Goal: Register for event/course: Sign up to attend an event or enroll in a course

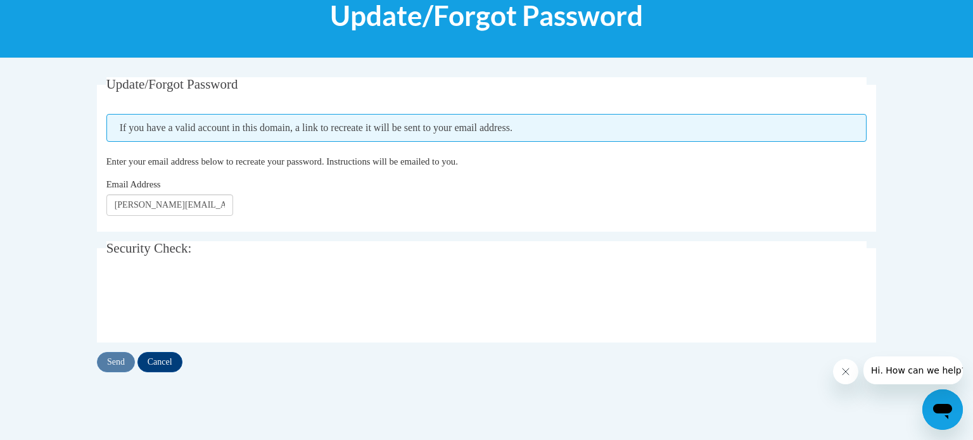
scroll to position [191, 0]
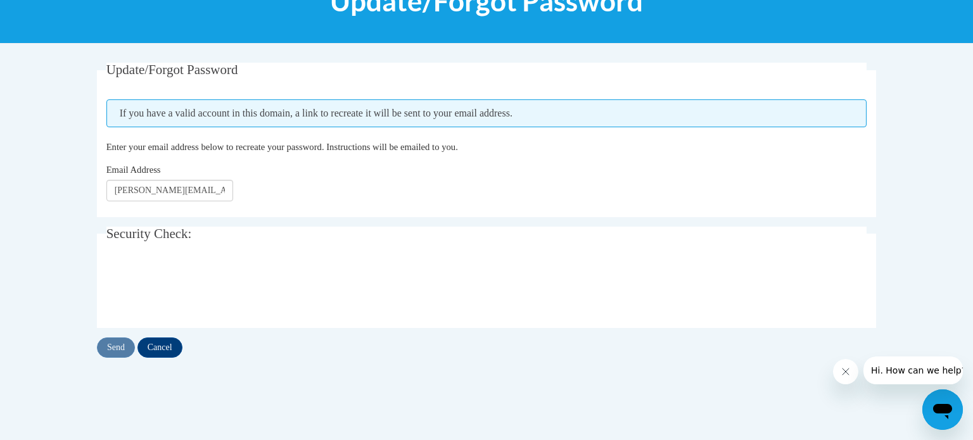
click at [83, 212] on body "This site uses cookies to help improve your learning experience. By continuing …" at bounding box center [486, 238] width 973 height 859
click at [124, 348] on input "Send" at bounding box center [116, 348] width 38 height 20
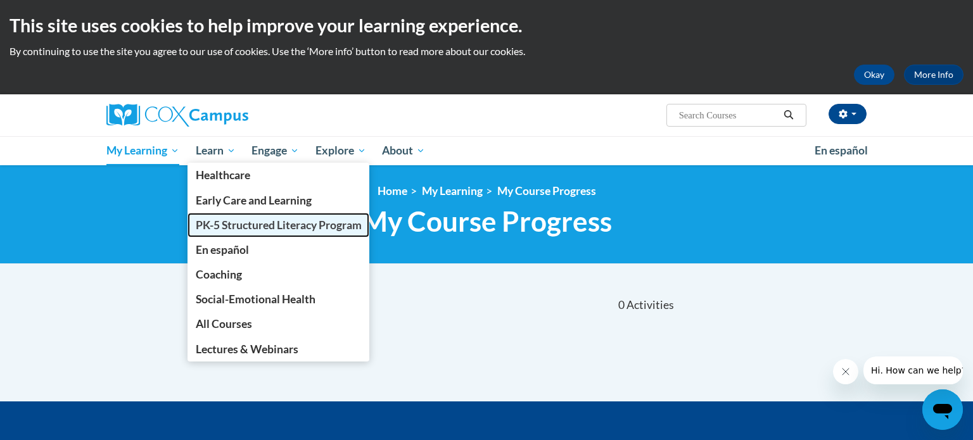
click at [217, 225] on span "PK-5 Structured Literacy Program" at bounding box center [279, 225] width 166 height 13
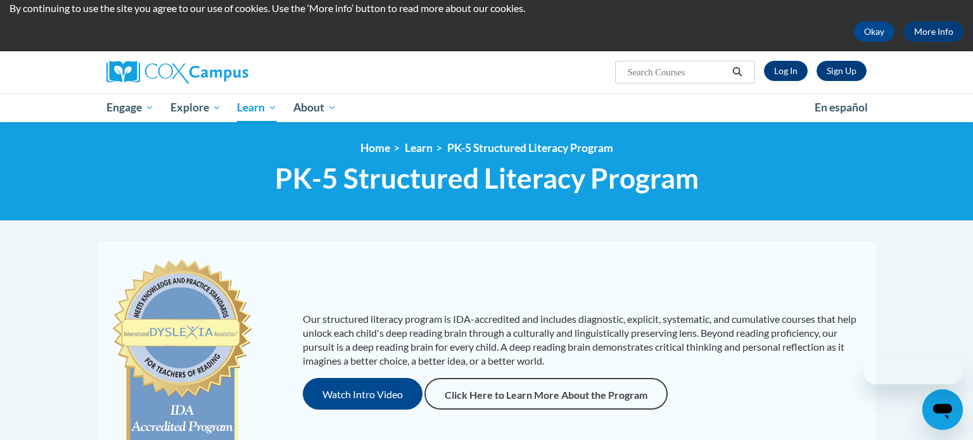
scroll to position [16, 0]
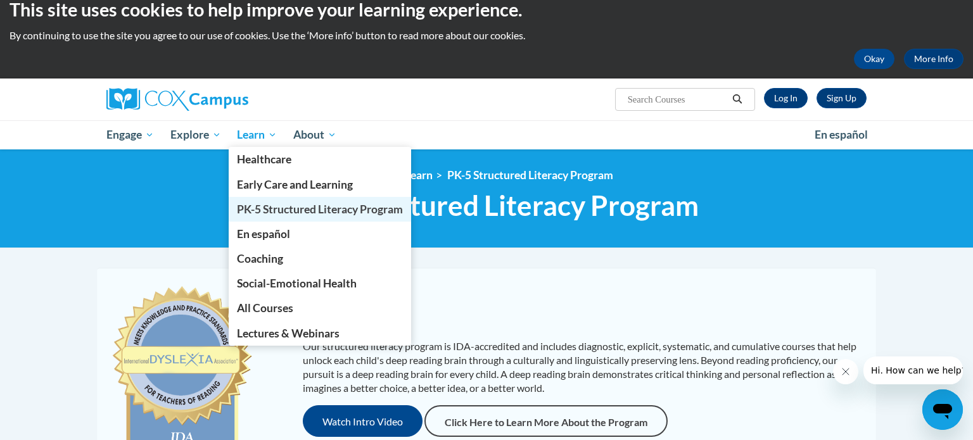
click at [263, 210] on span "PK-5 Structured Literacy Program" at bounding box center [320, 209] width 166 height 13
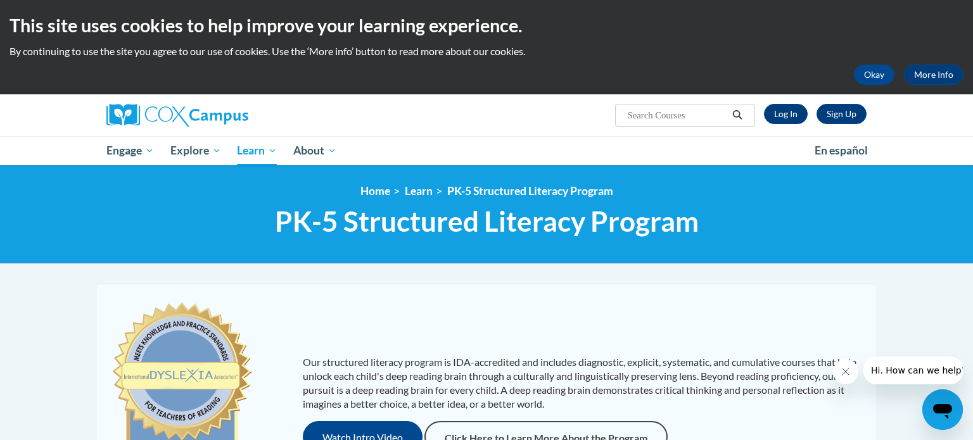
click at [688, 110] on input "Search..." at bounding box center [677, 115] width 101 height 15
type input ","
type input "meaningful read alouds"
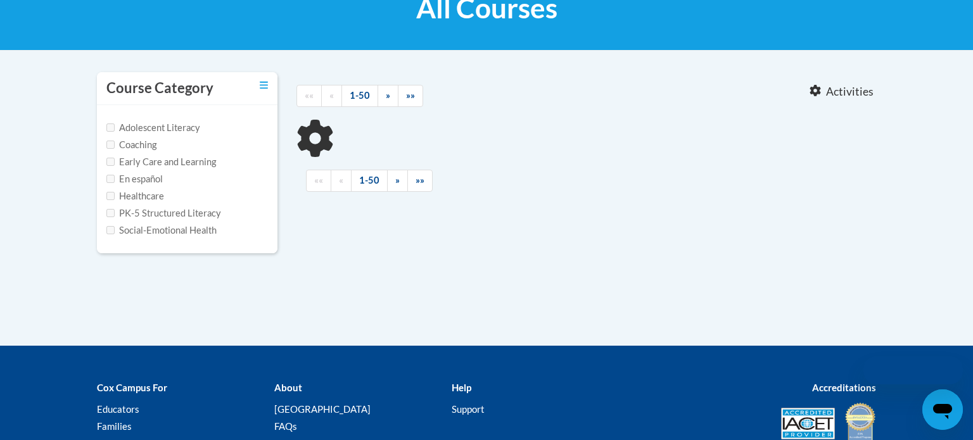
type input "meaningful read alouds"
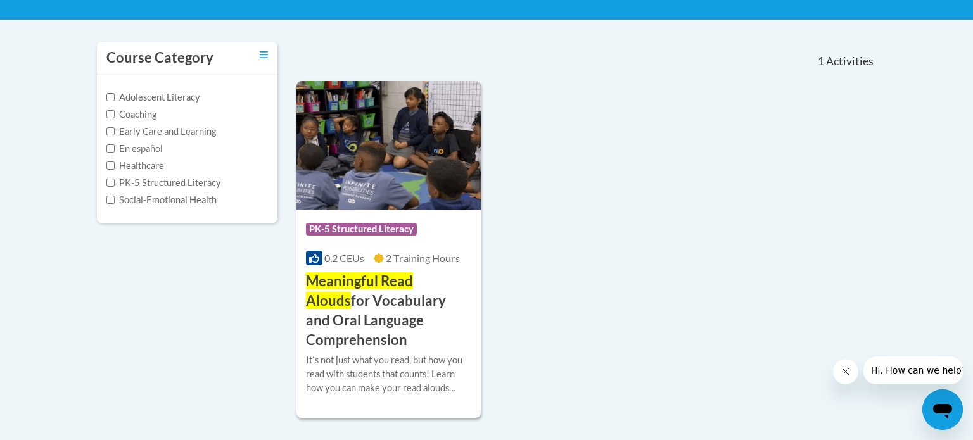
scroll to position [241, 0]
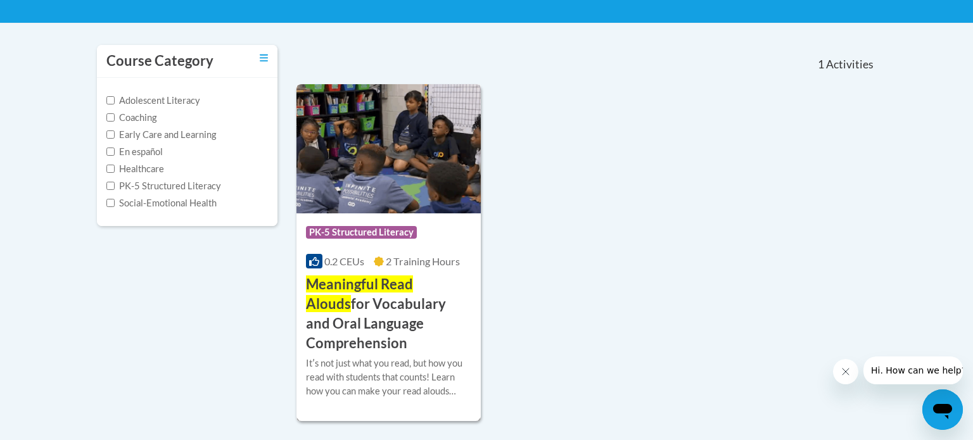
click at [415, 203] on img at bounding box center [389, 148] width 184 height 129
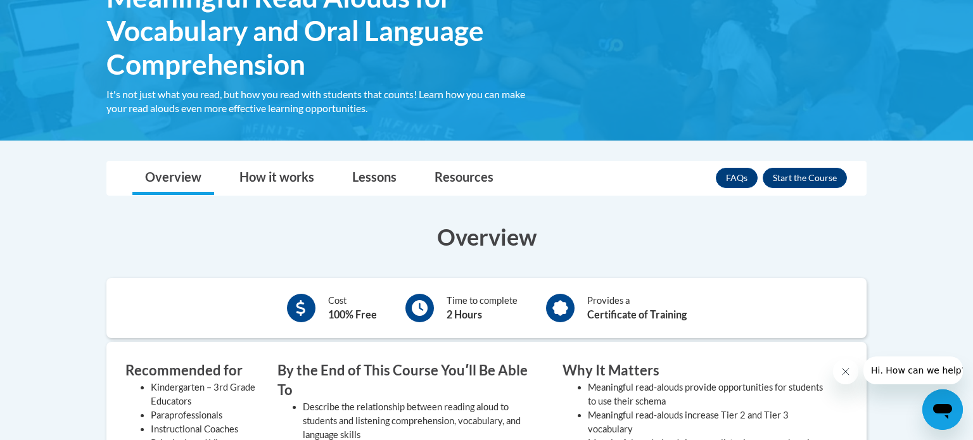
scroll to position [240, 0]
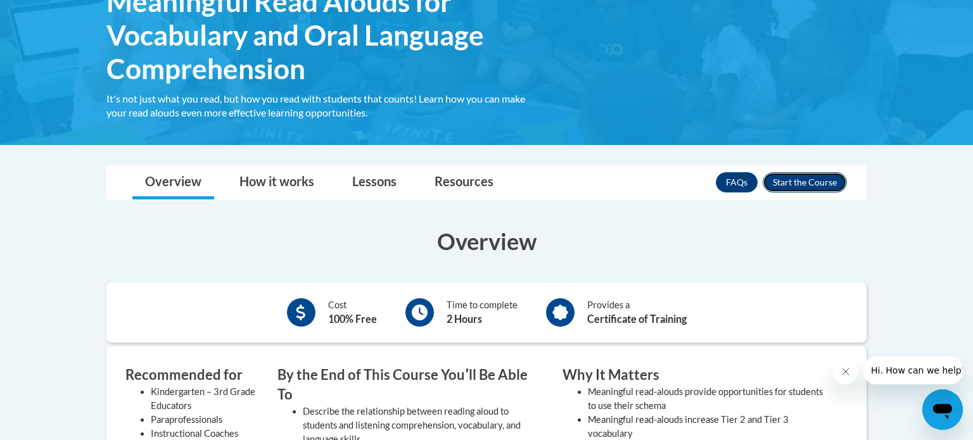
click at [800, 181] on button "Enroll" at bounding box center [805, 182] width 84 height 20
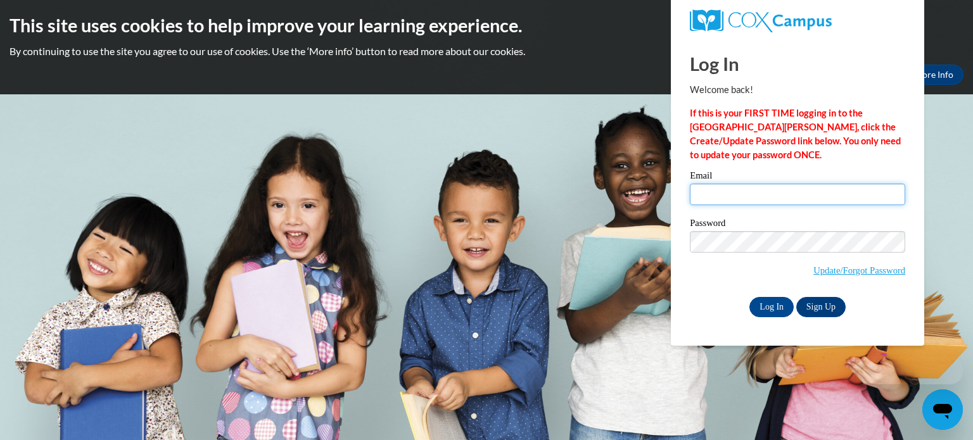
click at [726, 204] on input "Email" at bounding box center [797, 195] width 215 height 22
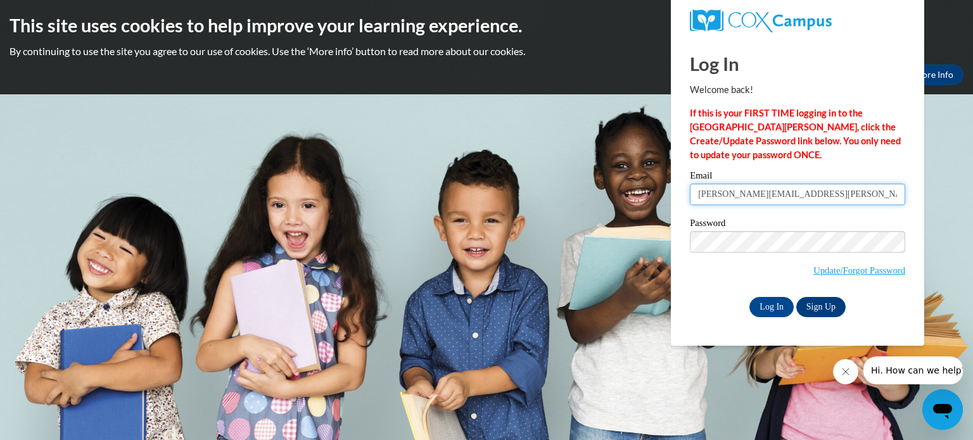
type input "[PERSON_NAME][EMAIL_ADDRESS][PERSON_NAME][DOMAIN_NAME]"
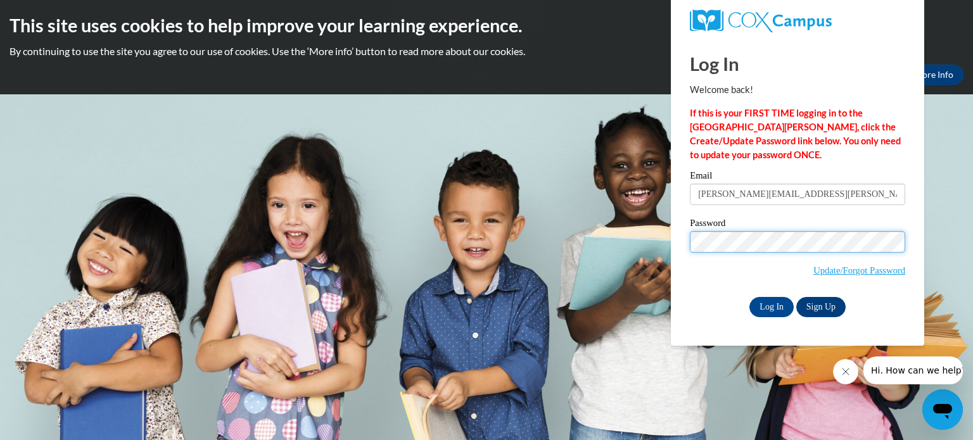
click at [750, 297] on input "Log In" at bounding box center [772, 307] width 44 height 20
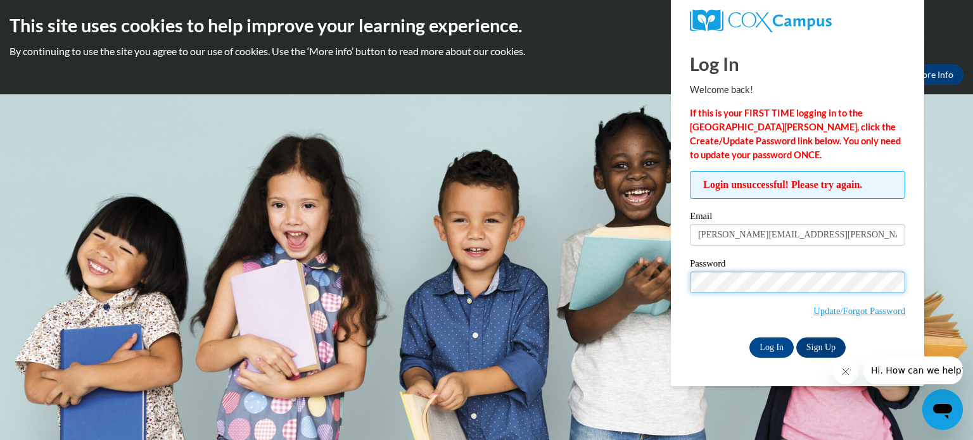
click at [750, 338] on input "Log In" at bounding box center [772, 348] width 44 height 20
click at [783, 351] on input "Log In" at bounding box center [772, 348] width 44 height 20
click at [750, 338] on input "Log In" at bounding box center [772, 348] width 44 height 20
click at [797, 293] on span "Update/Forgot Password" at bounding box center [797, 298] width 215 height 53
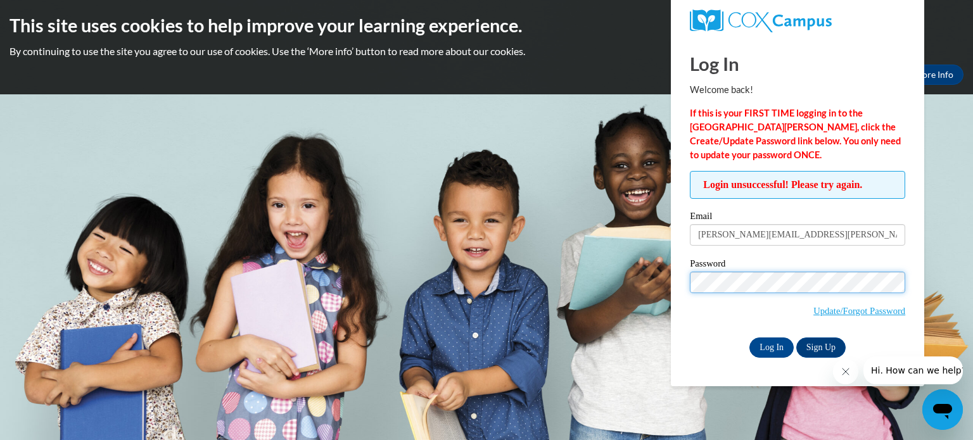
click at [750, 338] on input "Log In" at bounding box center [772, 348] width 44 height 20
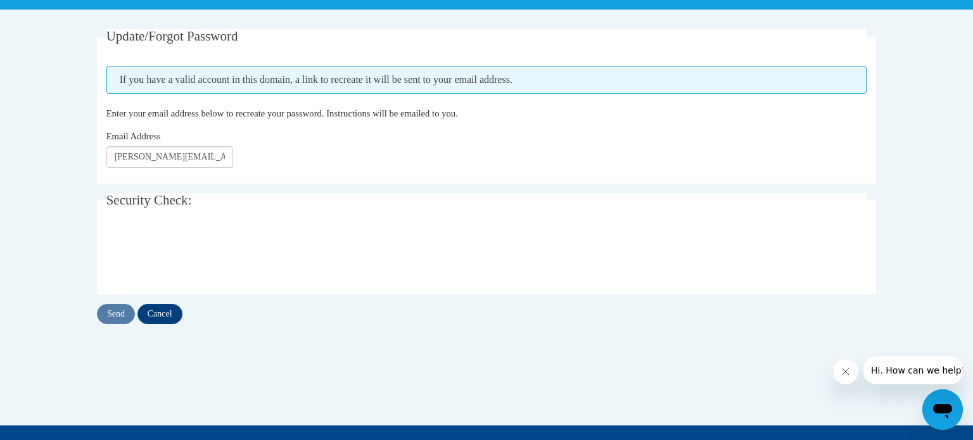
scroll to position [223, 0]
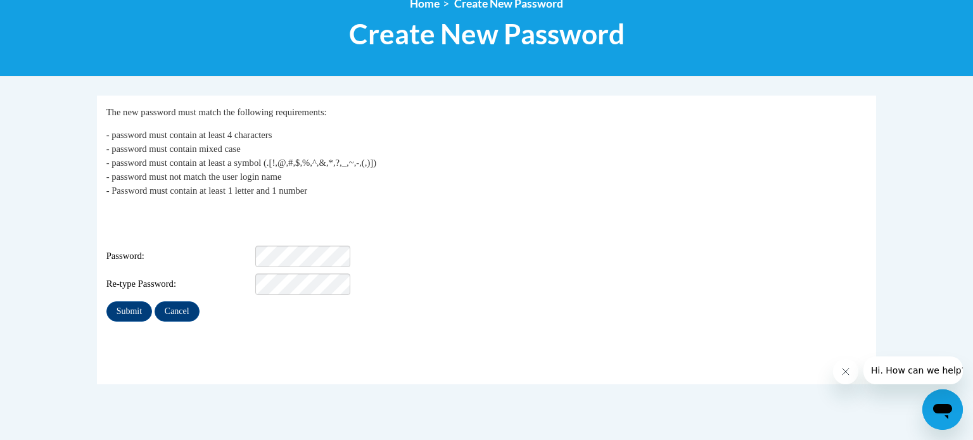
scroll to position [159, 0]
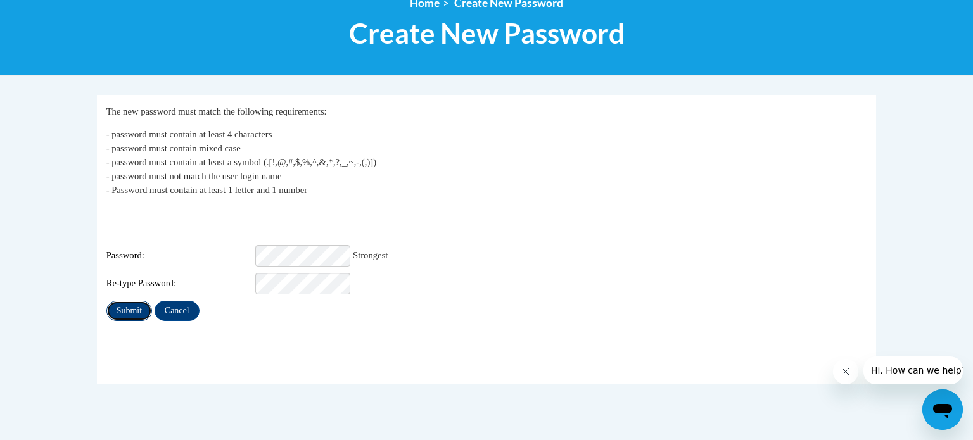
click at [126, 301] on input "Submit" at bounding box center [129, 311] width 46 height 20
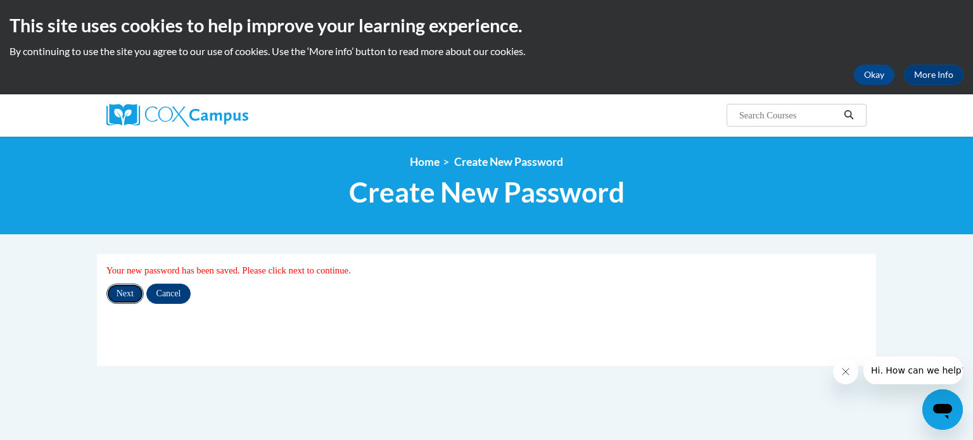
click at [136, 295] on input "Next" at bounding box center [124, 294] width 37 height 20
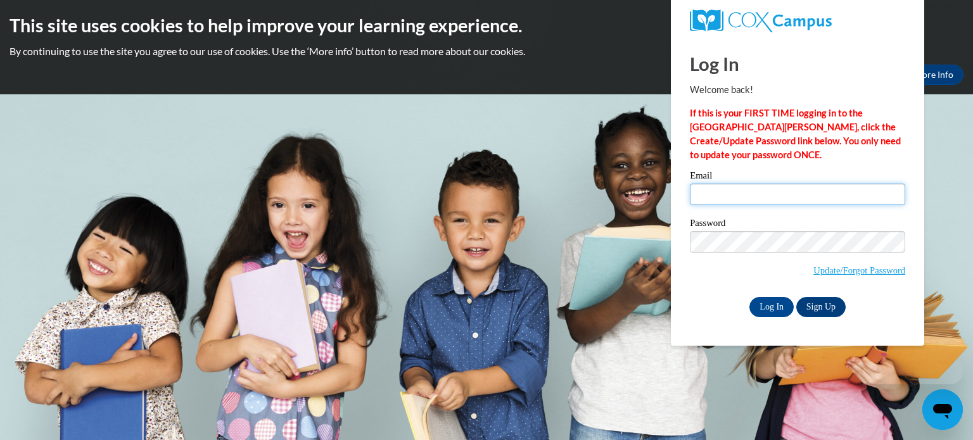
click at [728, 184] on input "Email" at bounding box center [797, 195] width 215 height 22
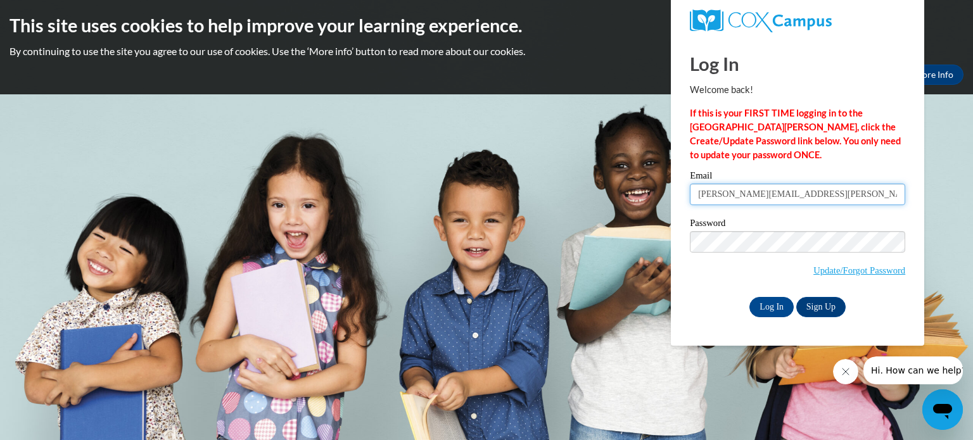
type input "[PERSON_NAME][EMAIL_ADDRESS][PERSON_NAME][DOMAIN_NAME]"
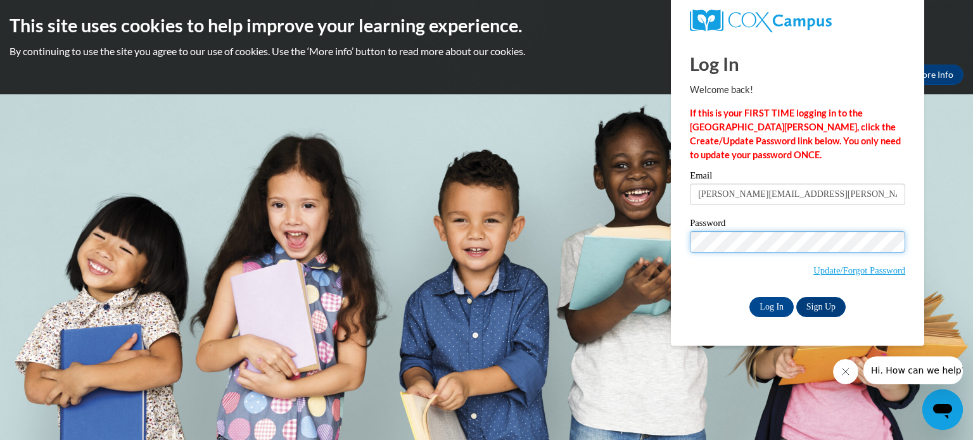
click at [750, 297] on input "Log In" at bounding box center [772, 307] width 44 height 20
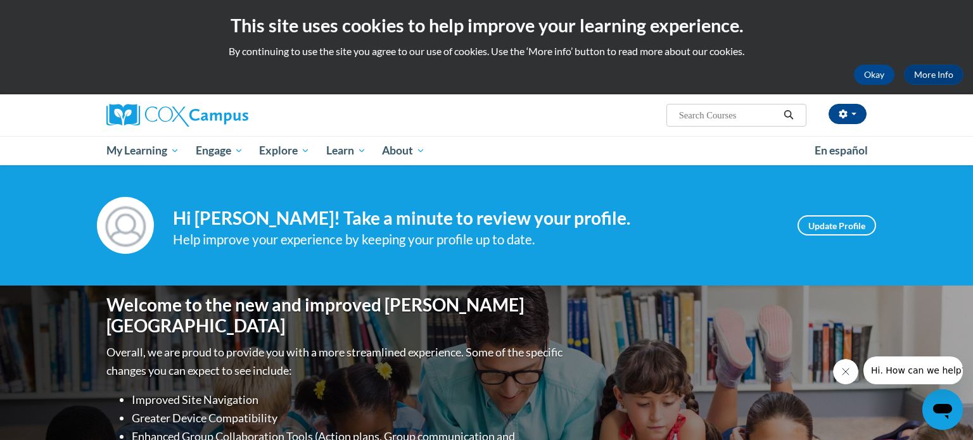
click at [728, 113] on input "Search..." at bounding box center [728, 115] width 101 height 15
type input "meaningful read alouds"
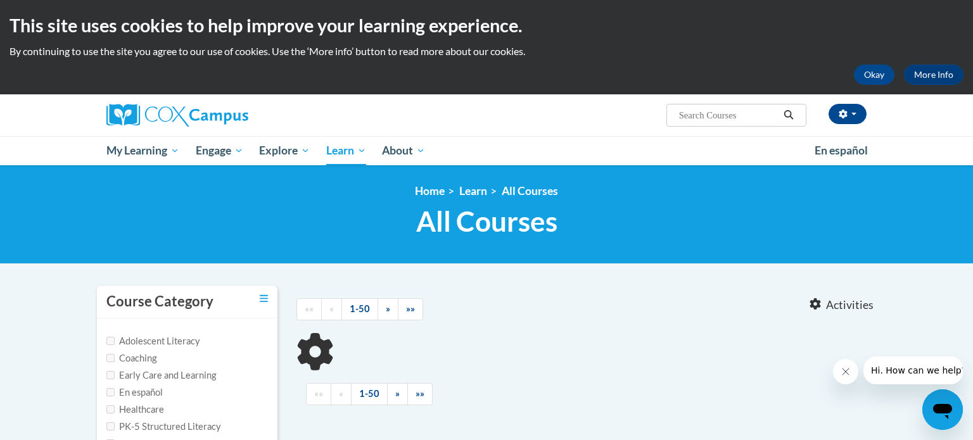
type input "meaningful read alouds"
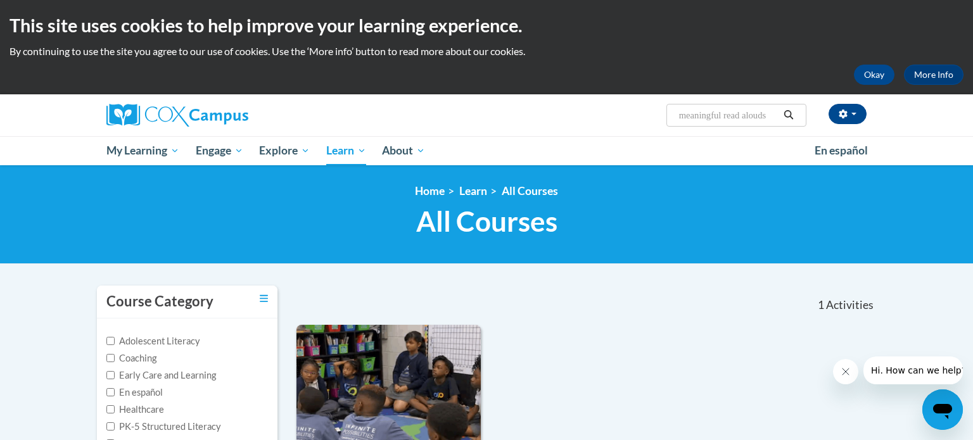
click at [562, 119] on div "Sheila Lynch (America/Chicago UTC-05:00) My Profile Inbox My Transcripts Log Ou…" at bounding box center [617, 110] width 520 height 32
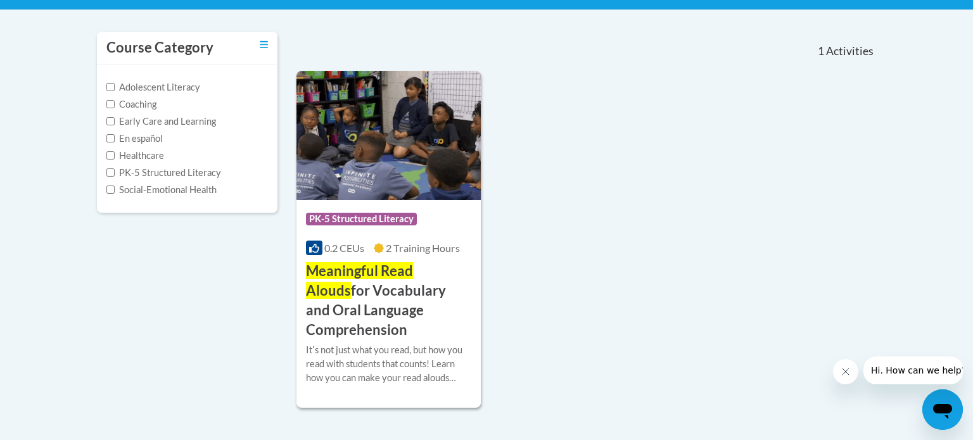
scroll to position [255, 0]
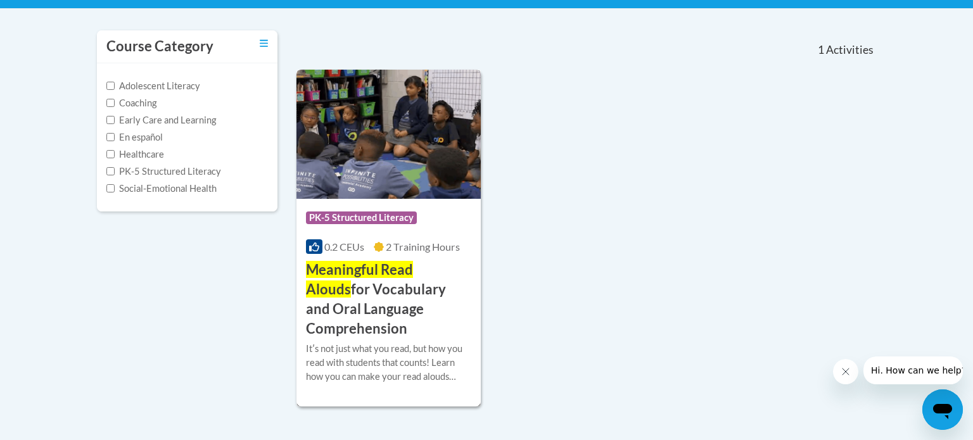
click at [405, 226] on span "PK-5 Structured Literacy" at bounding box center [363, 220] width 114 height 16
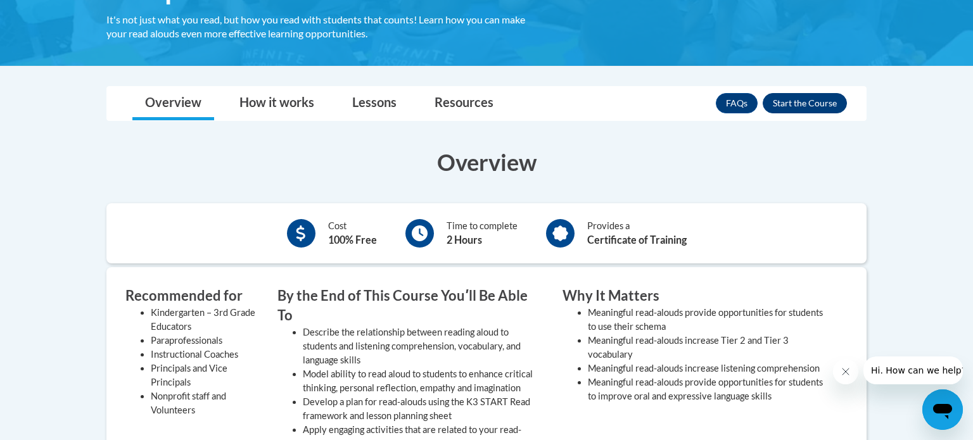
scroll to position [318, 0]
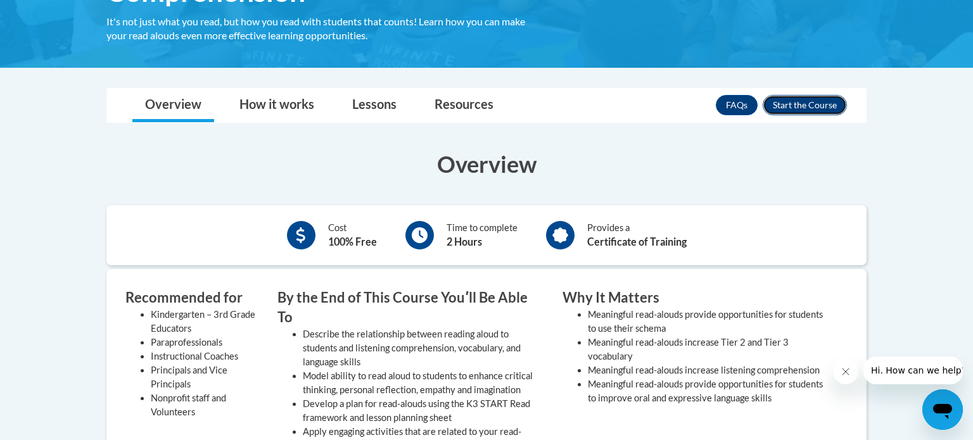
click at [819, 108] on button "Enroll" at bounding box center [805, 105] width 84 height 20
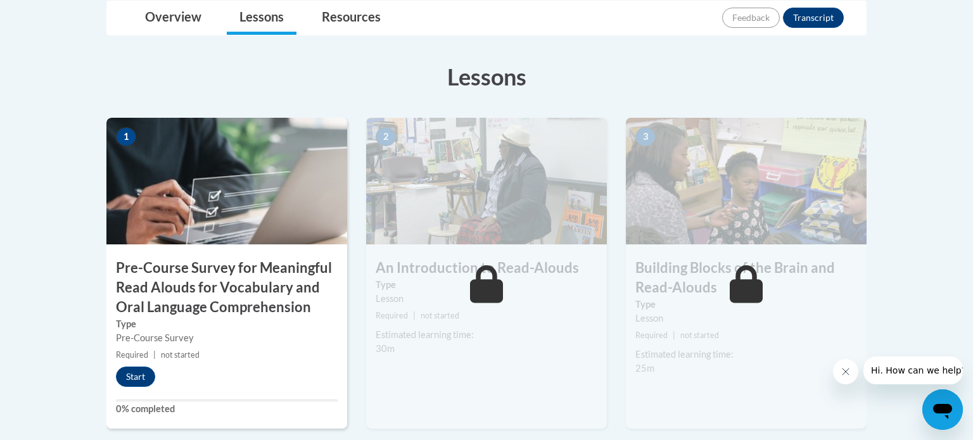
scroll to position [323, 0]
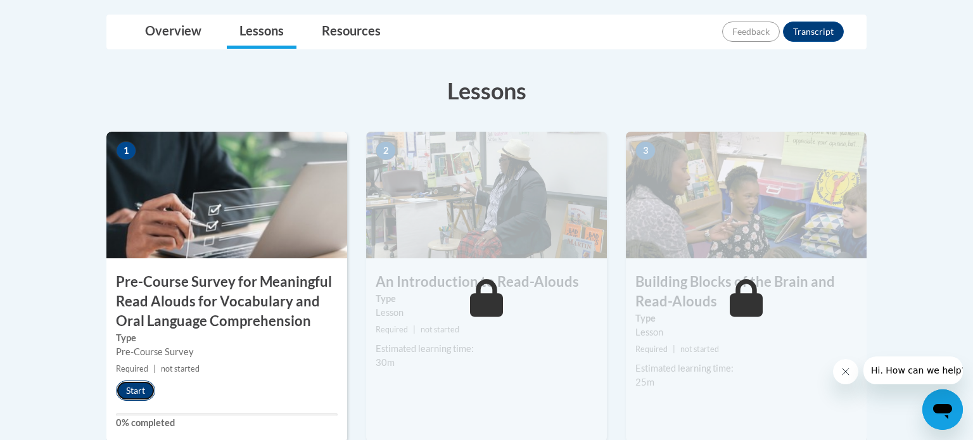
click at [134, 388] on button "Start" at bounding box center [135, 391] width 39 height 20
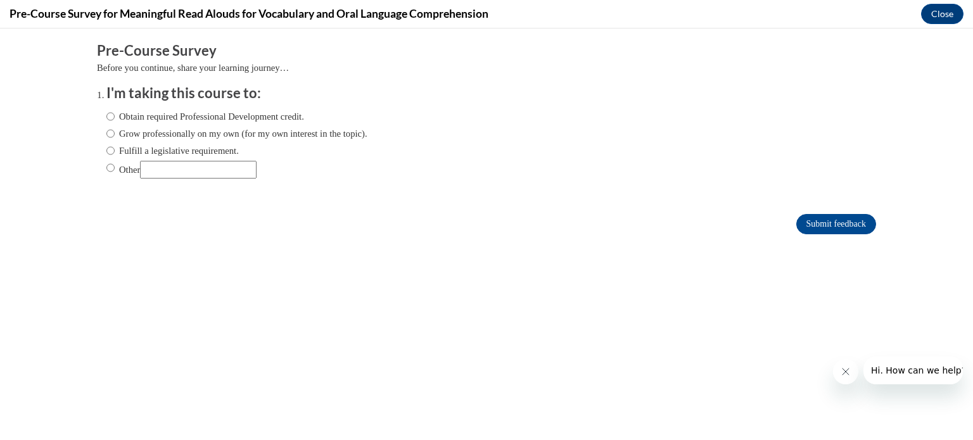
scroll to position [0, 0]
click at [112, 152] on input "Fulfill a legislative requirement." at bounding box center [110, 151] width 8 height 14
radio input "true"
click at [855, 224] on input "Submit feedback" at bounding box center [837, 224] width 80 height 20
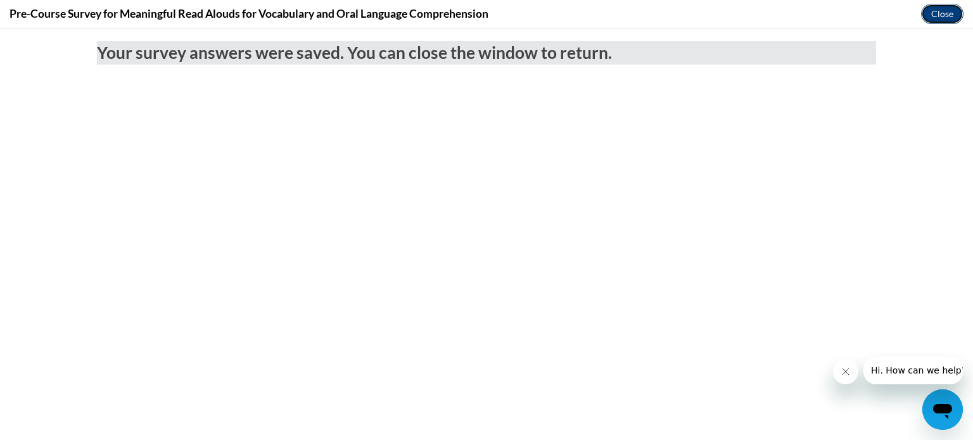
click at [937, 16] on button "Close" at bounding box center [942, 14] width 42 height 20
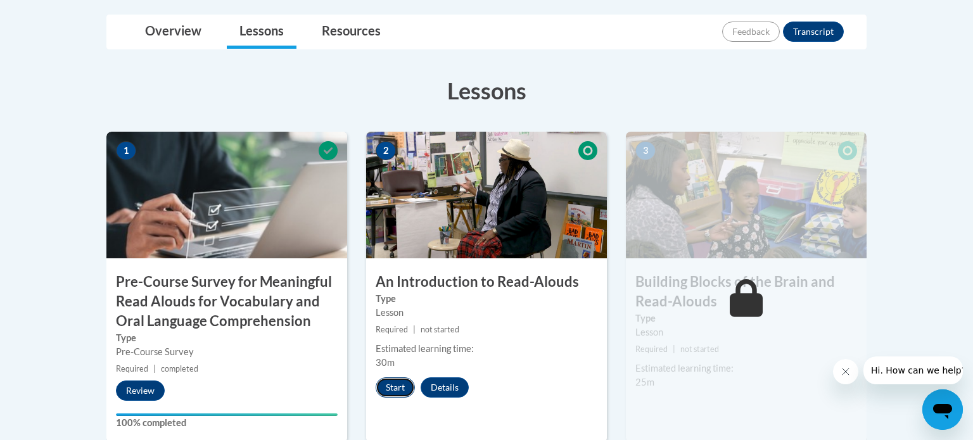
click at [392, 390] on button "Start" at bounding box center [395, 388] width 39 height 20
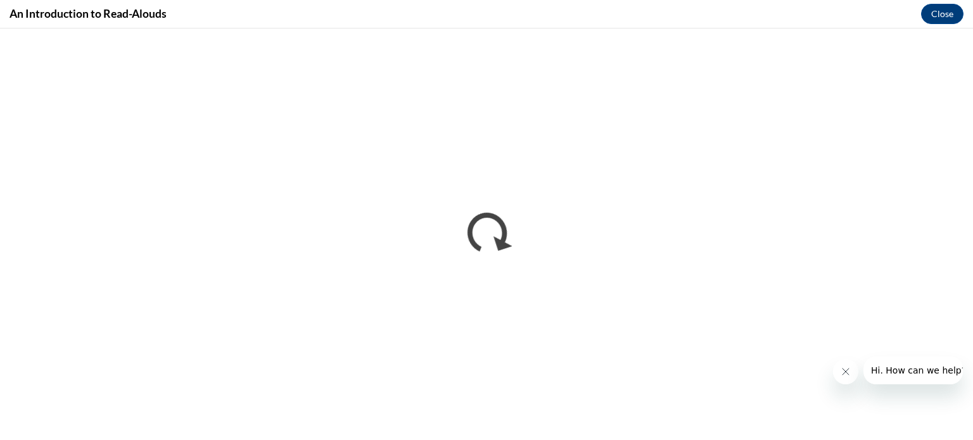
click at [850, 375] on icon "Close message from company" at bounding box center [846, 372] width 10 height 10
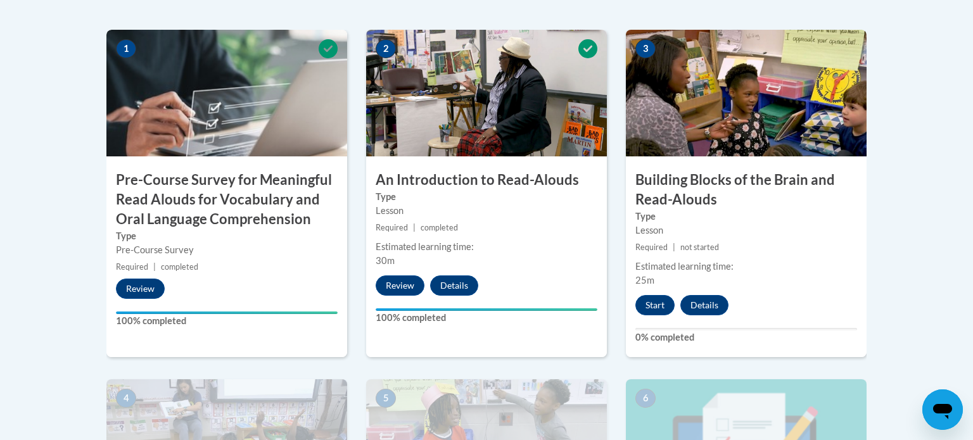
scroll to position [423, 0]
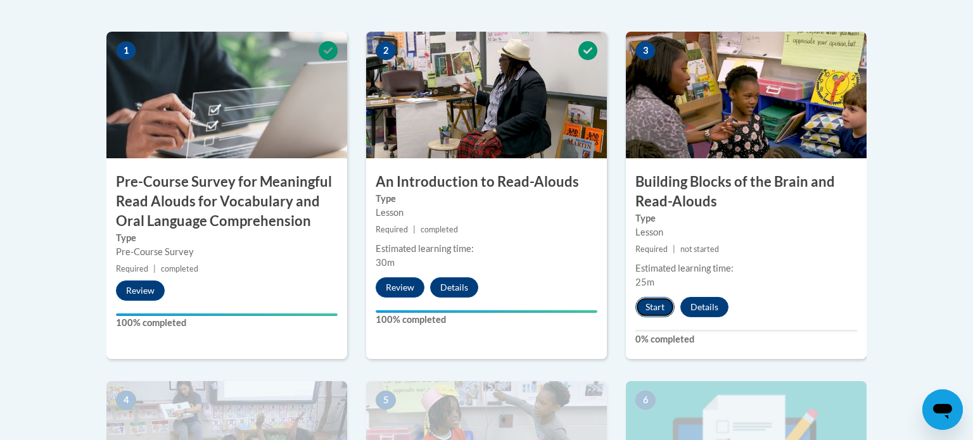
click at [653, 311] on button "Start" at bounding box center [655, 307] width 39 height 20
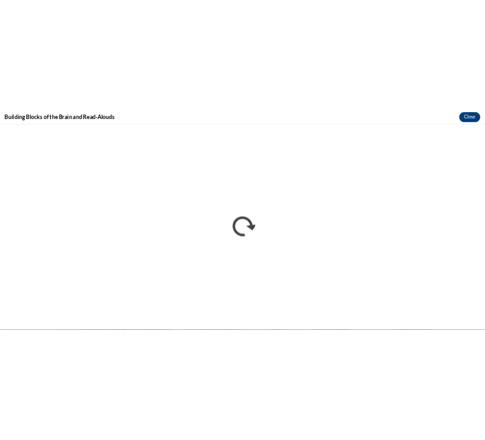
scroll to position [0, 0]
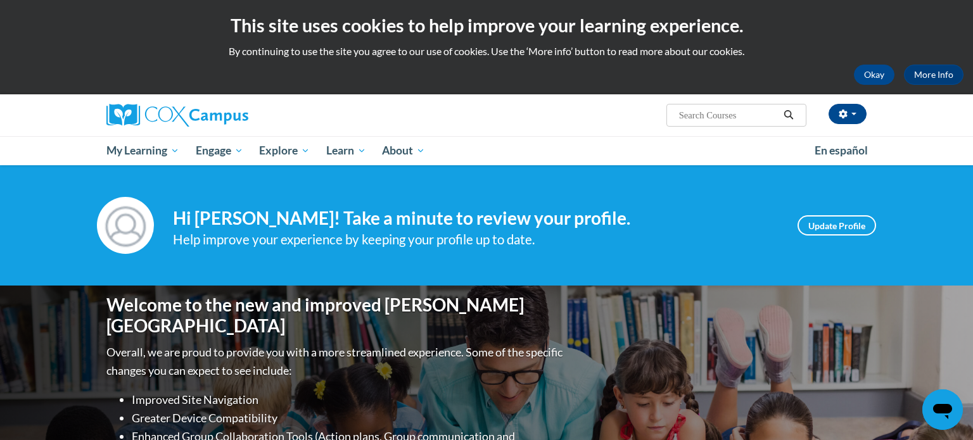
click at [763, 112] on input "Search..." at bounding box center [728, 115] width 101 height 15
type input "read aloud"
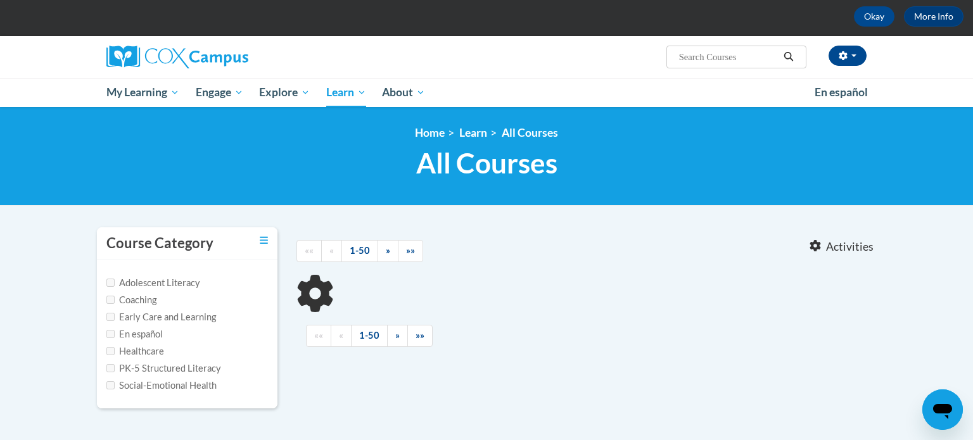
type input "read aloud"
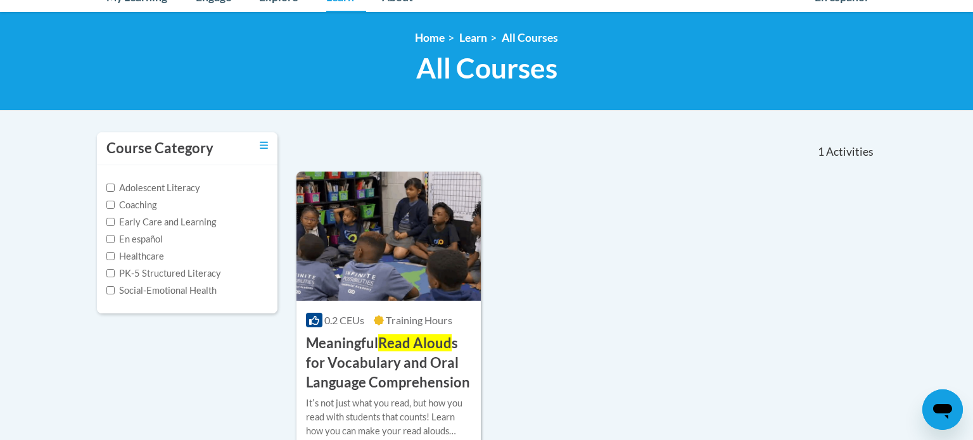
scroll to position [156, 0]
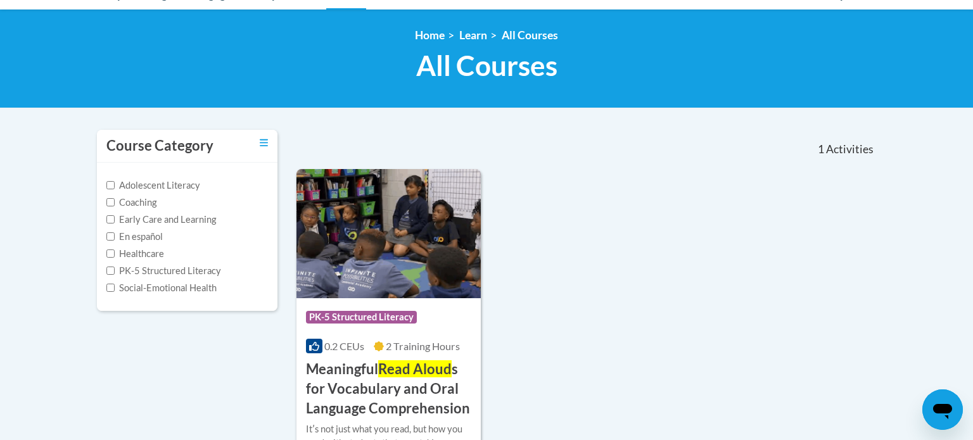
click at [403, 348] on span "2 Training Hours" at bounding box center [423, 346] width 74 height 12
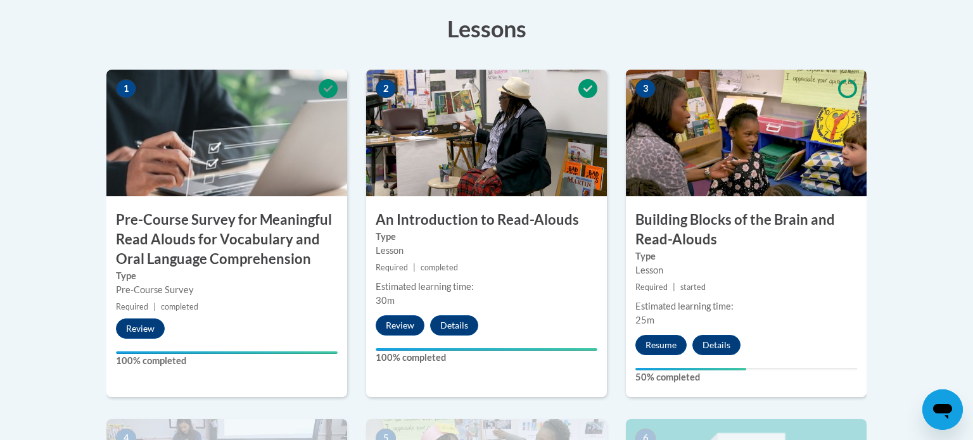
click at [674, 209] on div "3 Building Blocks of the Brain and Read-Alouds Type Lesson Required | started E…" at bounding box center [746, 234] width 241 height 328
click at [657, 342] on button "Resume" at bounding box center [661, 345] width 51 height 20
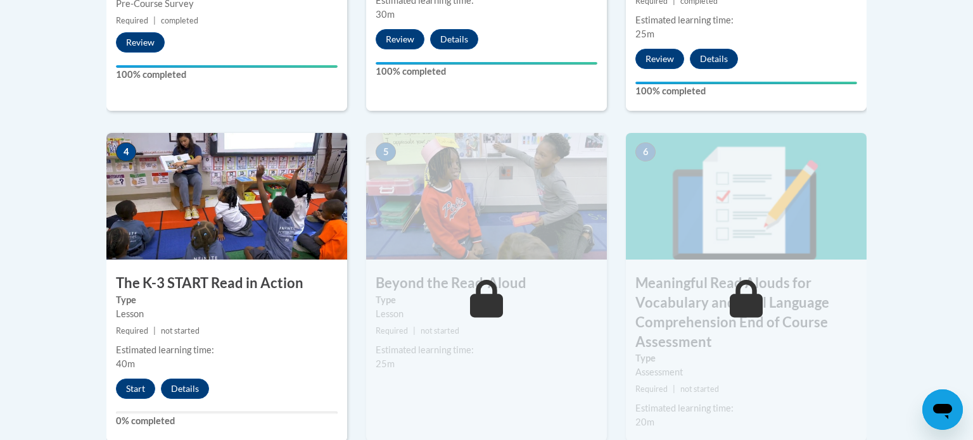
scroll to position [694, 0]
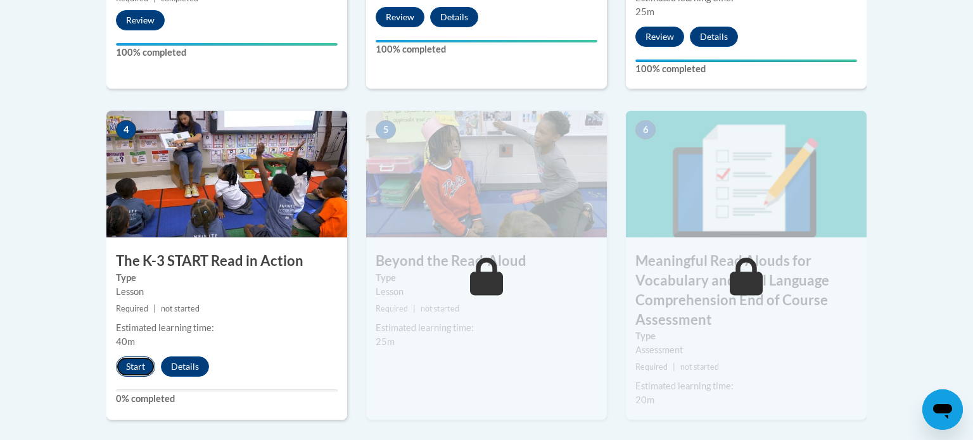
click at [144, 375] on button "Start" at bounding box center [135, 367] width 39 height 20
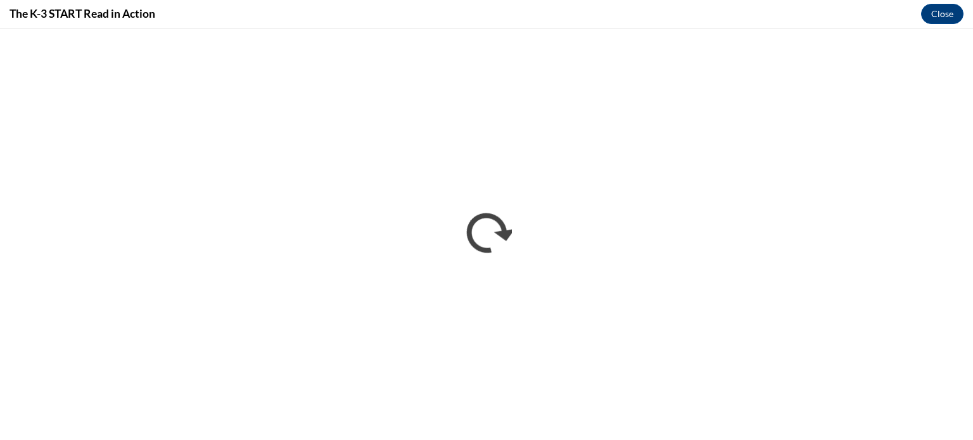
scroll to position [0, 0]
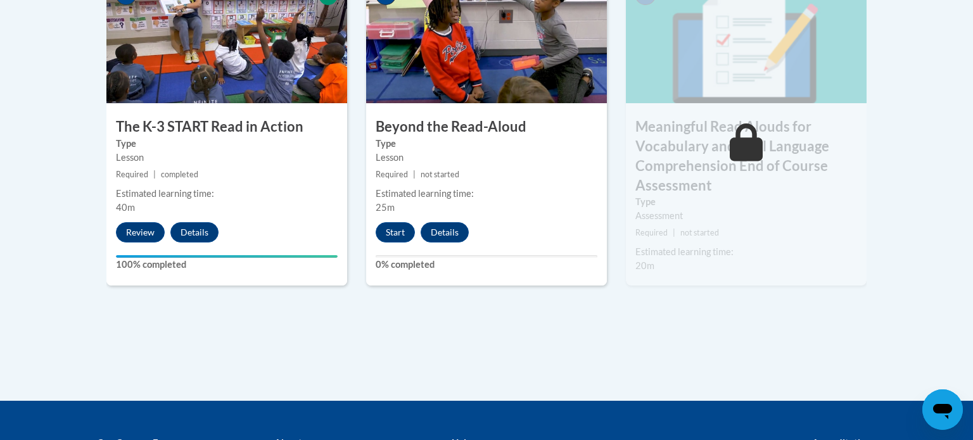
scroll to position [826, 0]
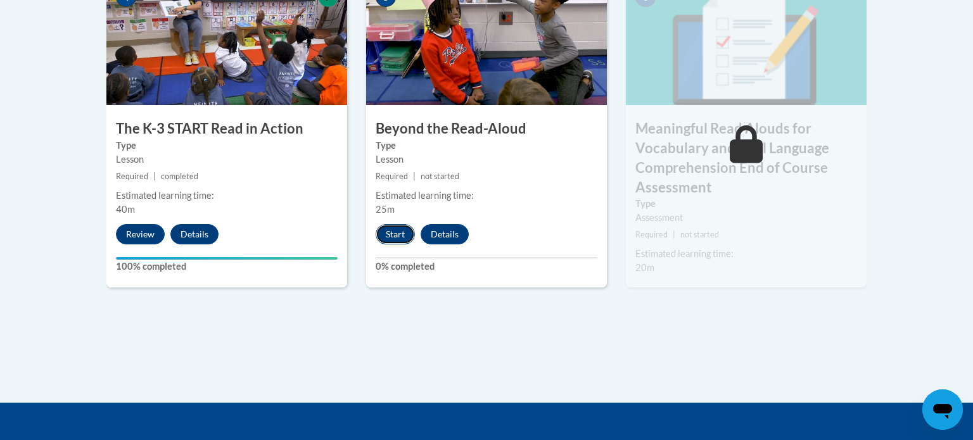
click at [398, 236] on button "Start" at bounding box center [395, 234] width 39 height 20
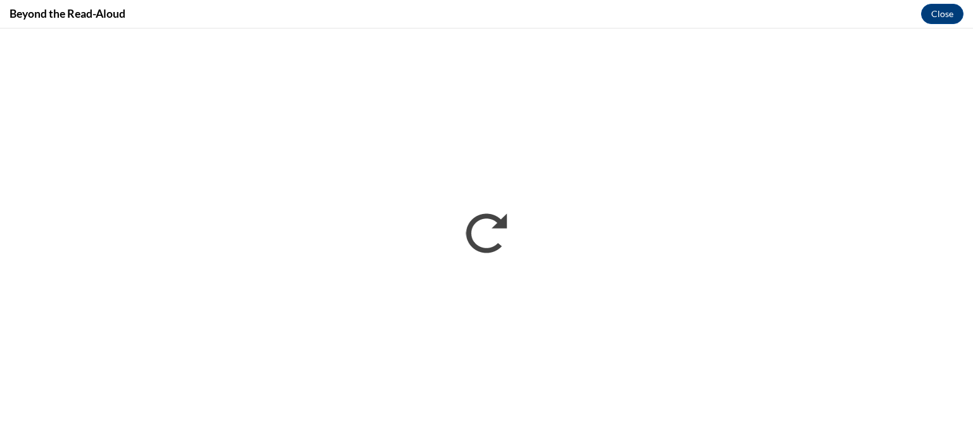
scroll to position [0, 0]
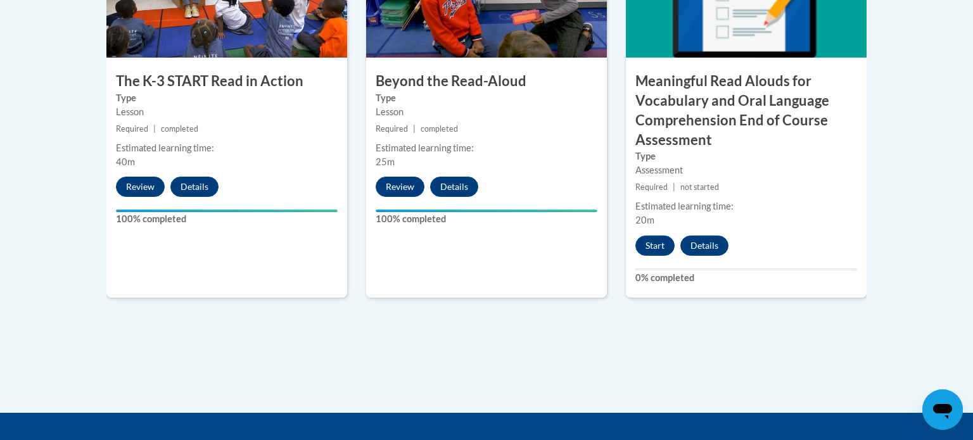
scroll to position [877, 0]
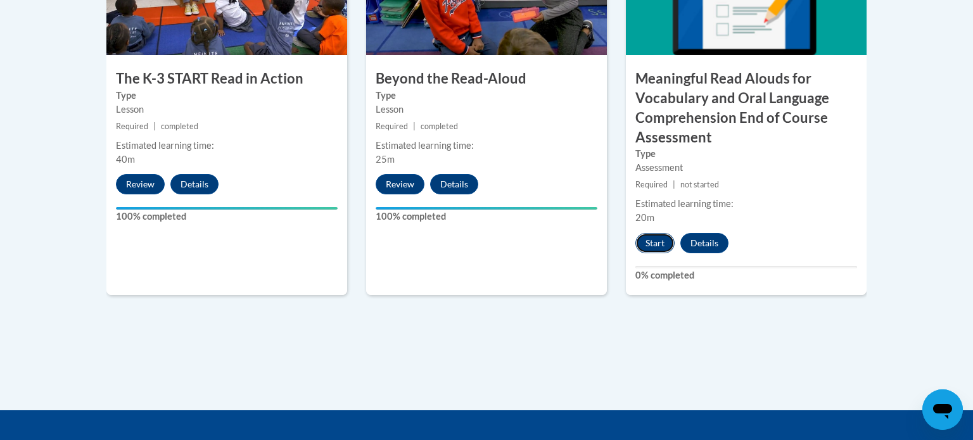
click at [645, 248] on button "Start" at bounding box center [655, 243] width 39 height 20
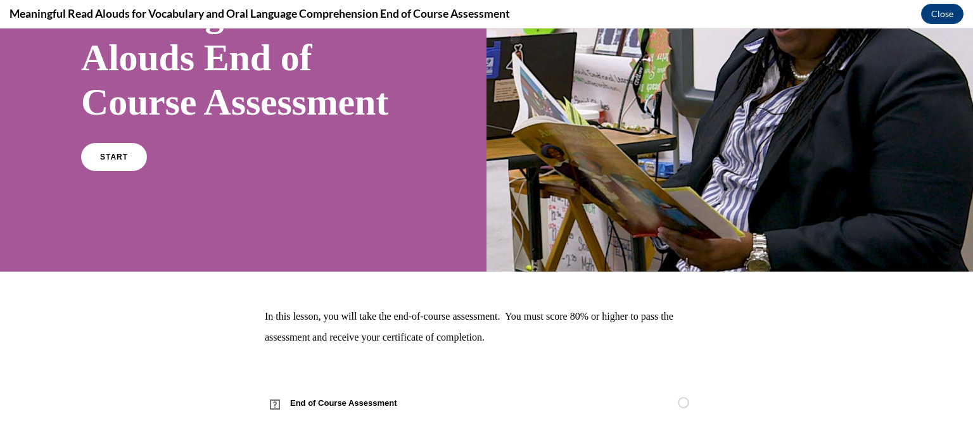
scroll to position [137, 0]
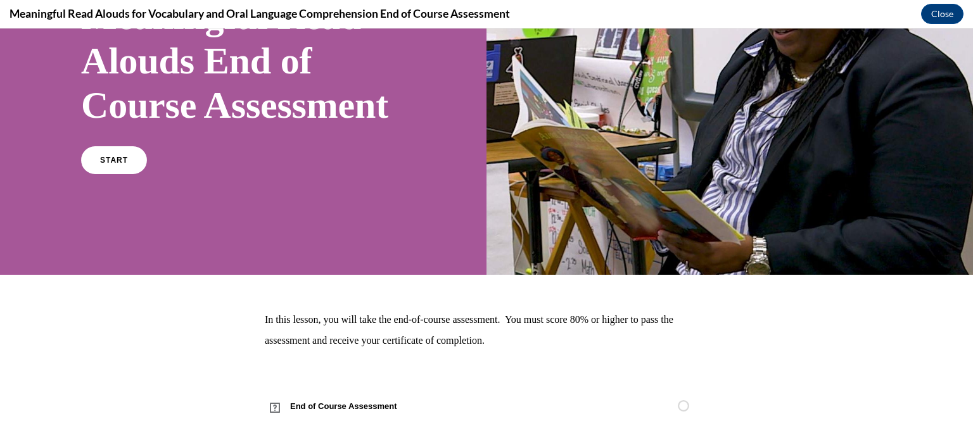
click at [704, 93] on div at bounding box center [730, 83] width 487 height 383
click at [111, 165] on span "START" at bounding box center [114, 161] width 29 height 10
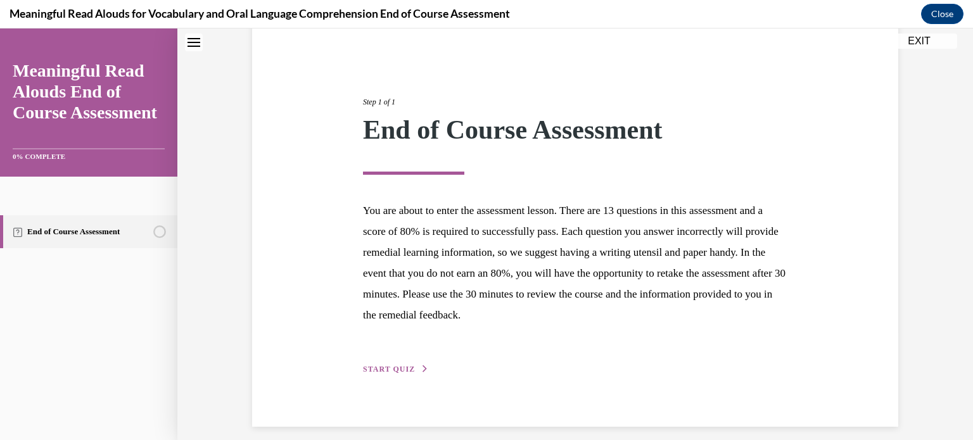
scroll to position [120, 0]
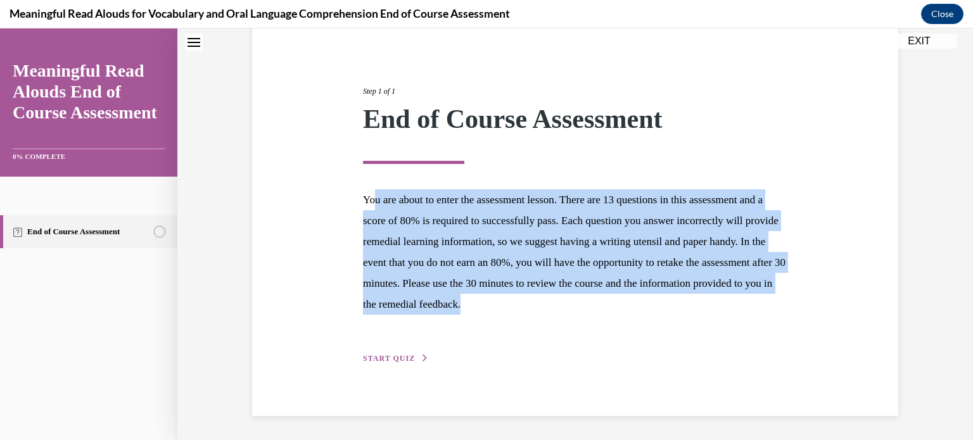
drag, startPoint x: 372, startPoint y: 200, endPoint x: 718, endPoint y: 298, distance: 359.5
click at [718, 298] on p "You are about to enter the assessment lesson. There are 13 questions in this as…" at bounding box center [575, 251] width 425 height 125
drag, startPoint x: 718, startPoint y: 298, endPoint x: 362, endPoint y: 188, distance: 372.9
click at [362, 188] on div "Step 1 of 1 End of Course Assessment You are about to enter the assessment less…" at bounding box center [576, 210] width 444 height 309
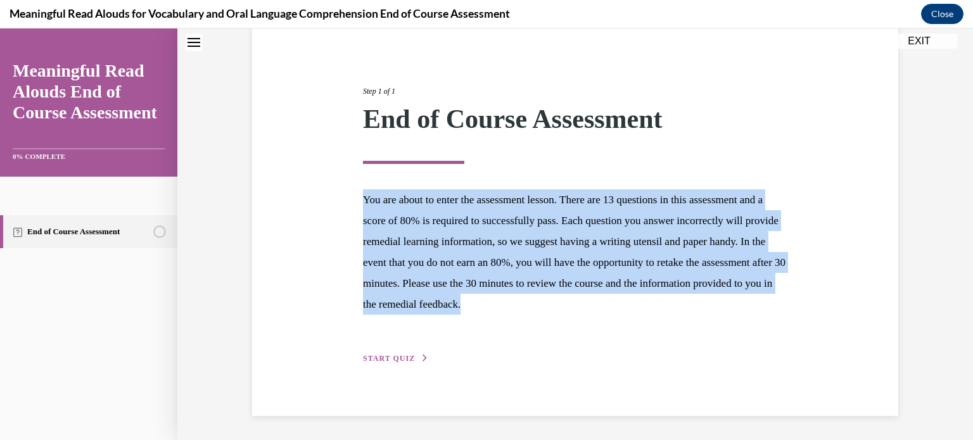
click at [362, 187] on div "Step 1 of 1 End of Course Assessment You are about to enter the assessment less…" at bounding box center [576, 210] width 444 height 309
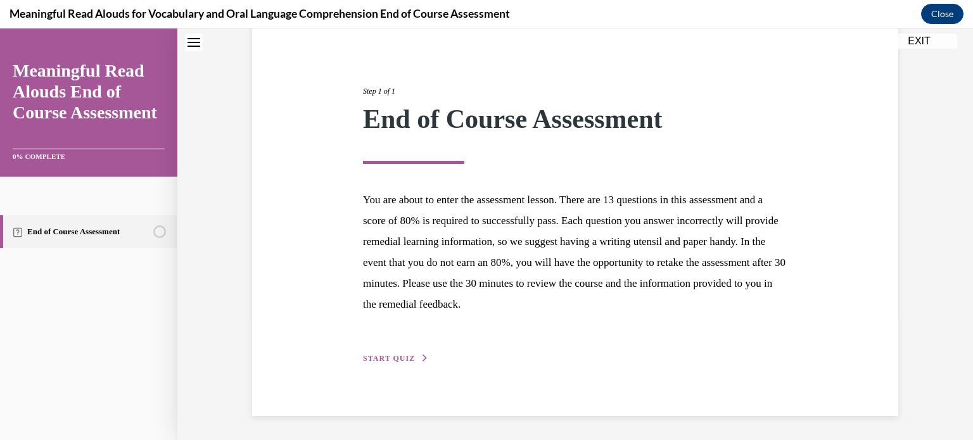
click at [407, 359] on span "START QUIZ" at bounding box center [389, 358] width 52 height 9
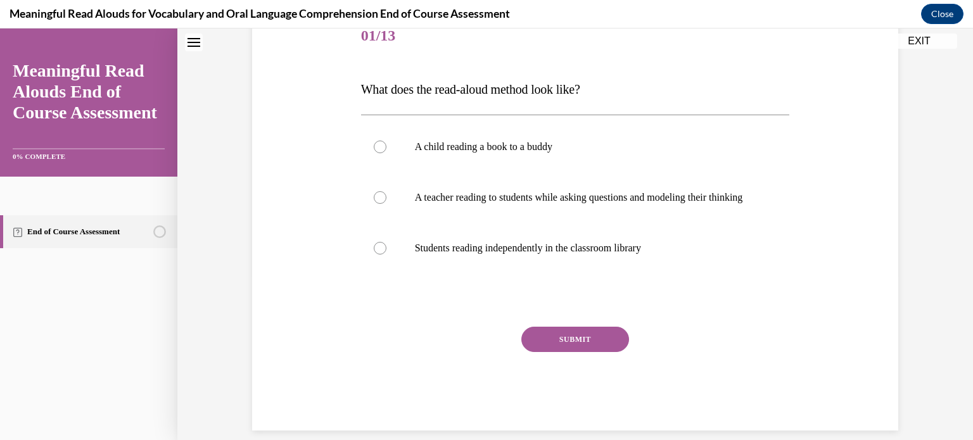
scroll to position [164, 0]
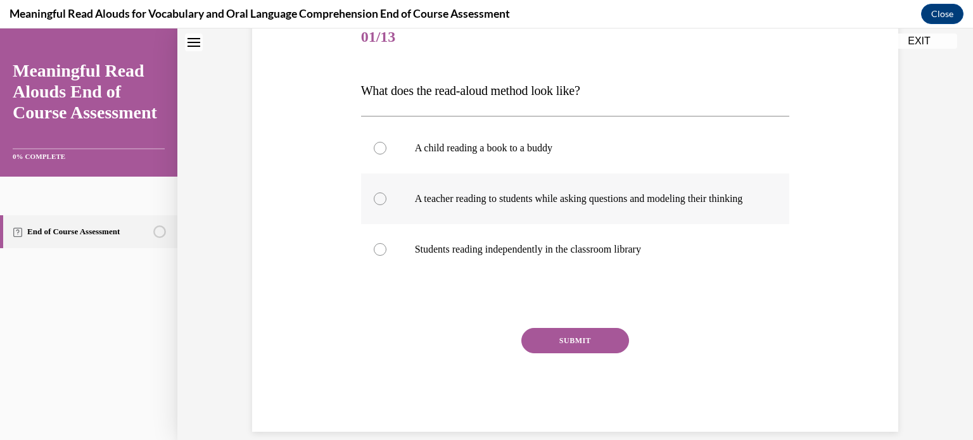
click at [375, 210] on label "A teacher reading to students while asking questions and modeling their thinking" at bounding box center [575, 199] width 429 height 51
click at [375, 205] on input "A teacher reading to students while asking questions and modeling their thinking" at bounding box center [380, 199] width 13 height 13
radio input "true"
click at [575, 354] on button "SUBMIT" at bounding box center [576, 340] width 108 height 25
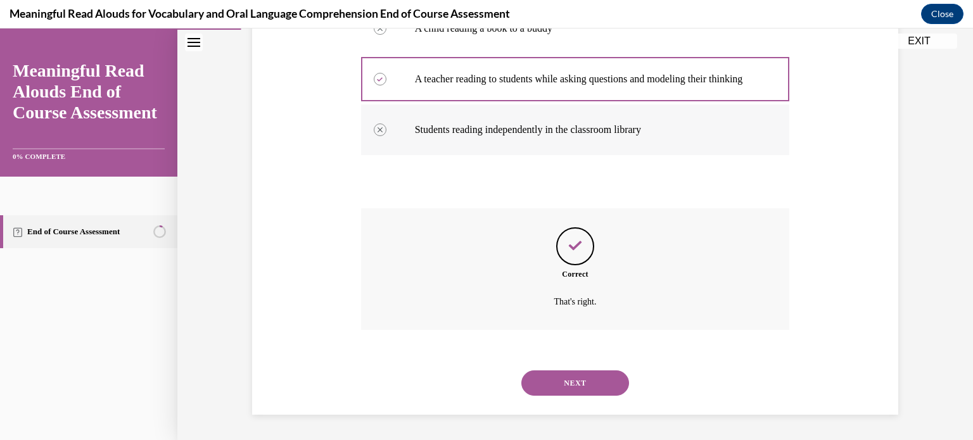
scroll to position [295, 0]
click at [589, 383] on button "NEXT" at bounding box center [576, 383] width 108 height 25
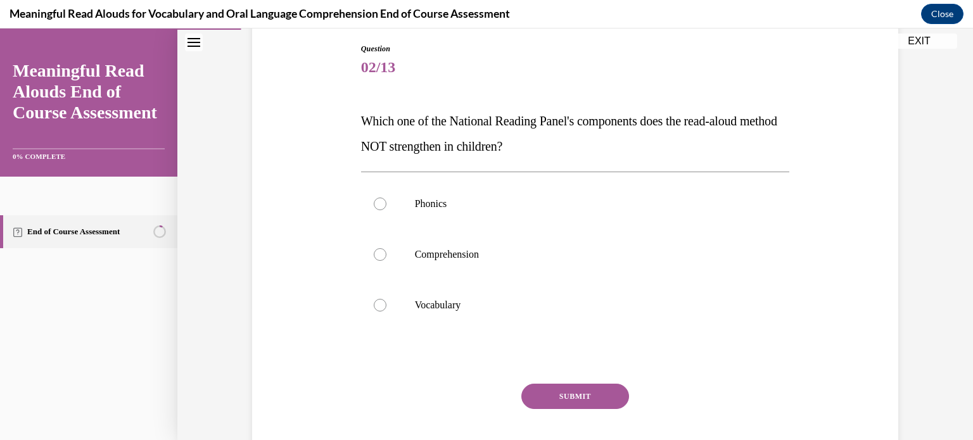
scroll to position [138, 0]
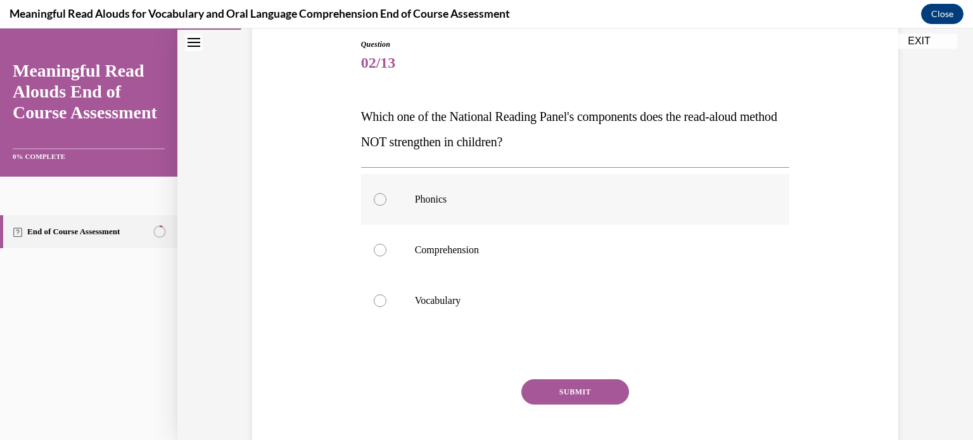
click at [385, 205] on label "Phonics" at bounding box center [575, 199] width 429 height 51
click at [385, 205] on input "Phonics" at bounding box center [380, 199] width 13 height 13
radio input "true"
click at [564, 390] on button "SUBMIT" at bounding box center [576, 392] width 108 height 25
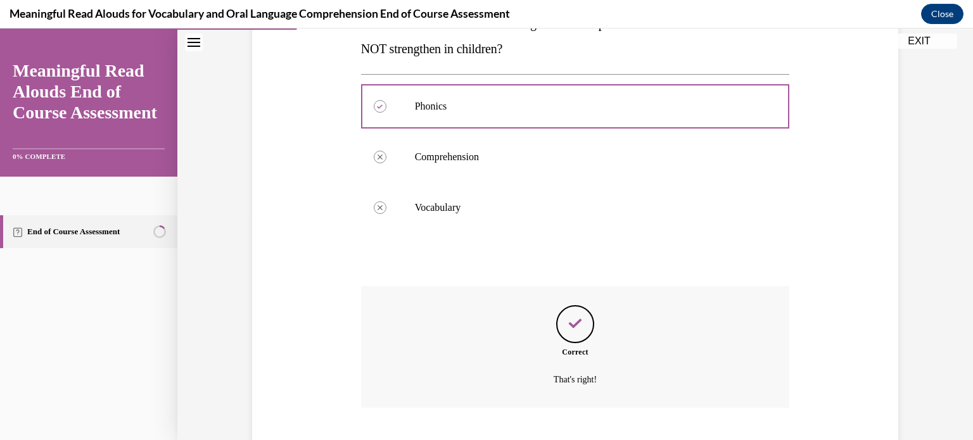
scroll to position [308, 0]
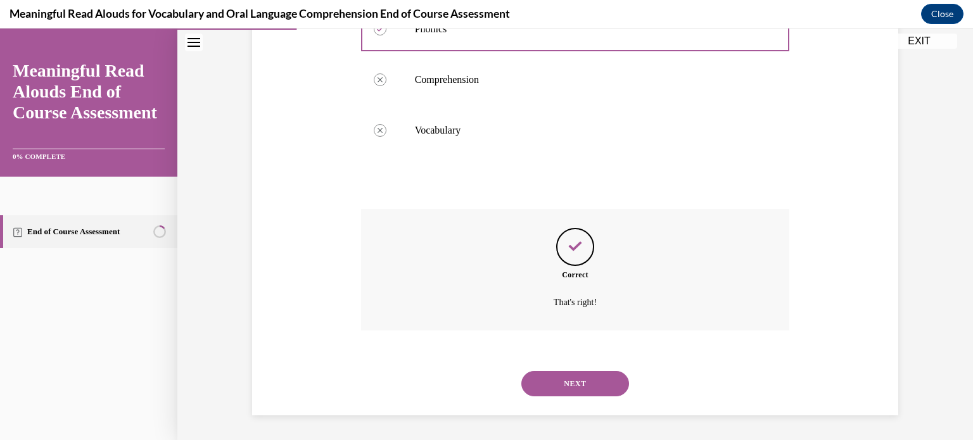
click at [587, 395] on button "NEXT" at bounding box center [576, 383] width 108 height 25
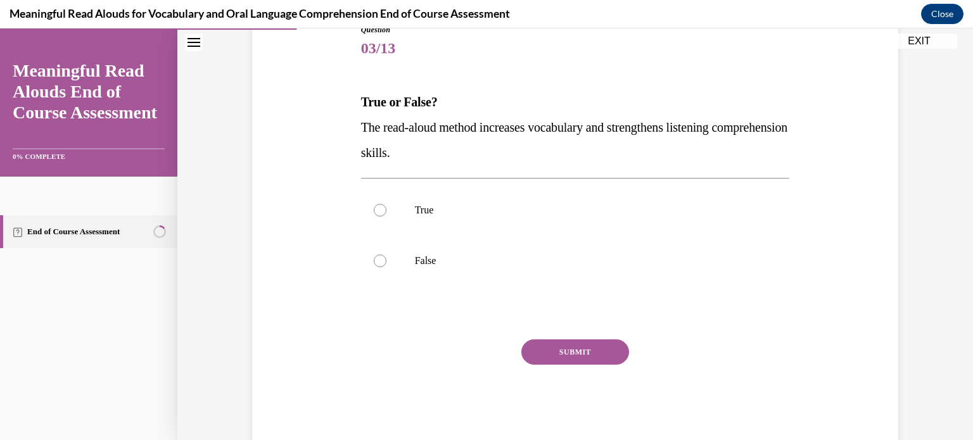
scroll to position [155, 0]
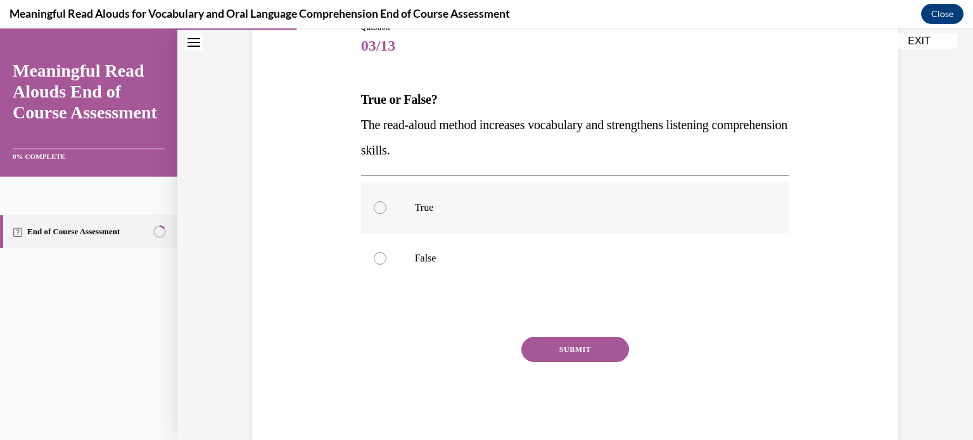
click at [564, 224] on label "True" at bounding box center [575, 208] width 429 height 51
click at [387, 214] on input "True" at bounding box center [380, 208] width 13 height 13
radio input "true"
click at [579, 345] on button "SUBMIT" at bounding box center [576, 349] width 108 height 25
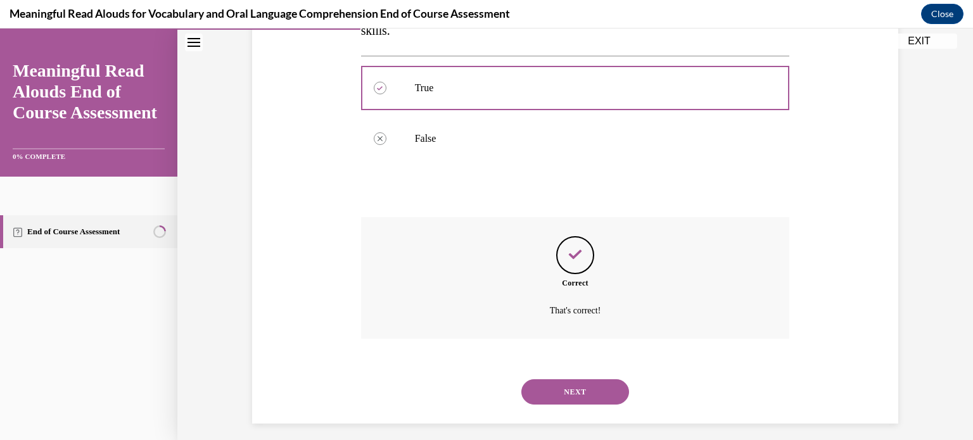
scroll to position [283, 0]
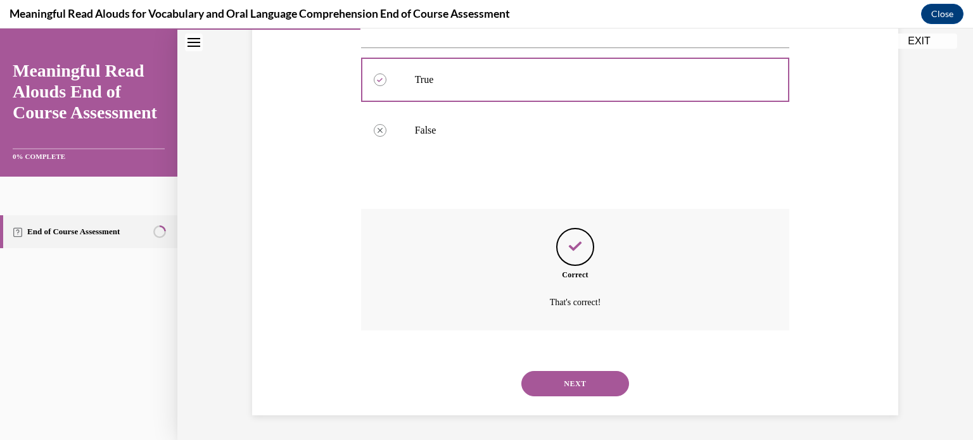
click at [586, 382] on button "NEXT" at bounding box center [576, 383] width 108 height 25
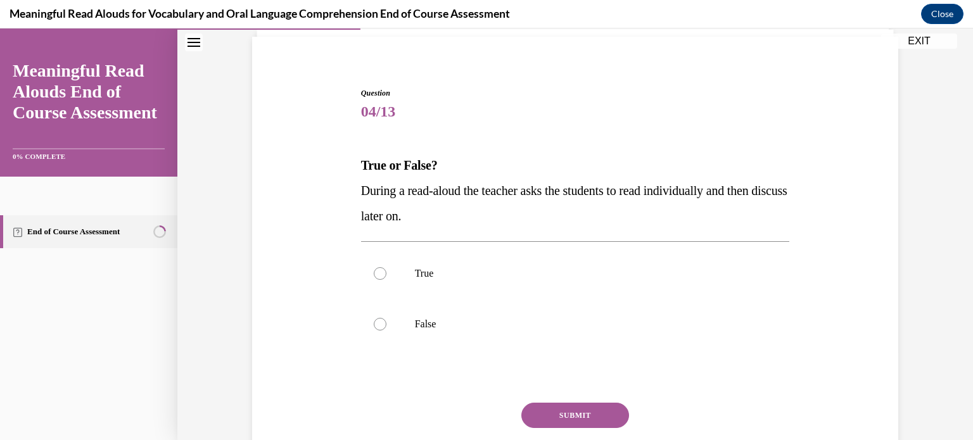
scroll to position [96, 0]
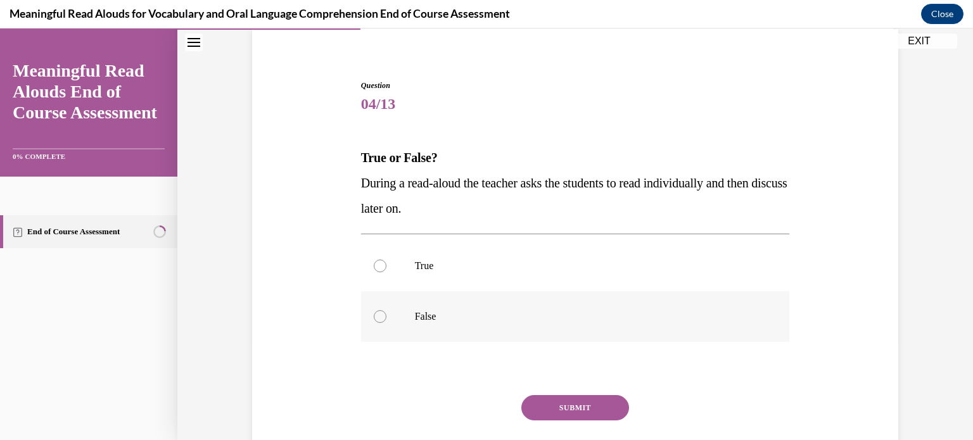
click at [378, 312] on div at bounding box center [380, 317] width 13 height 13
click at [378, 312] on input "False" at bounding box center [380, 317] width 13 height 13
radio input "true"
click at [559, 405] on button "SUBMIT" at bounding box center [576, 407] width 108 height 25
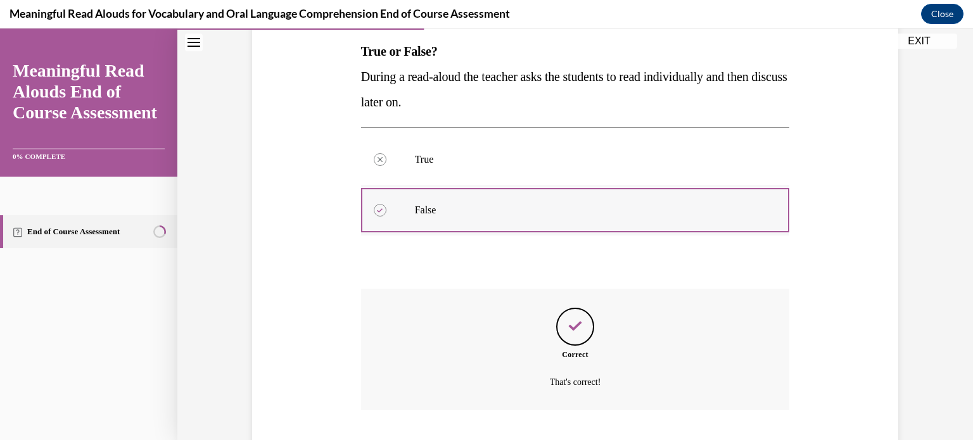
scroll to position [283, 0]
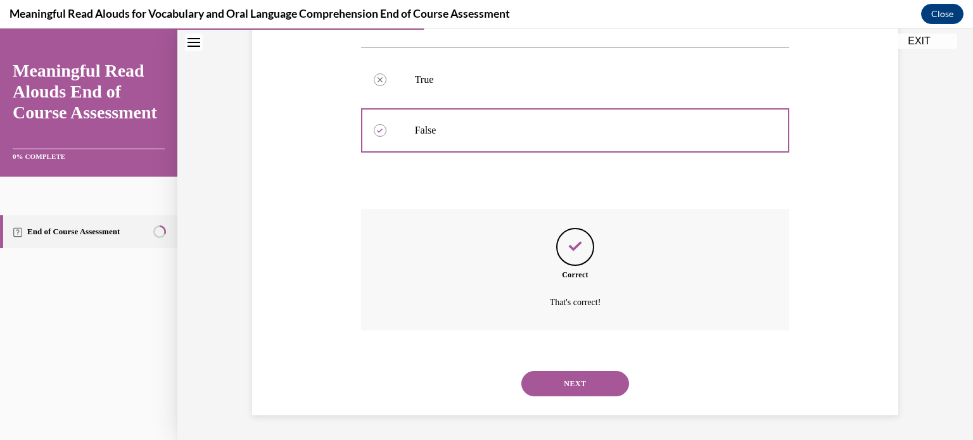
click at [587, 380] on button "NEXT" at bounding box center [576, 383] width 108 height 25
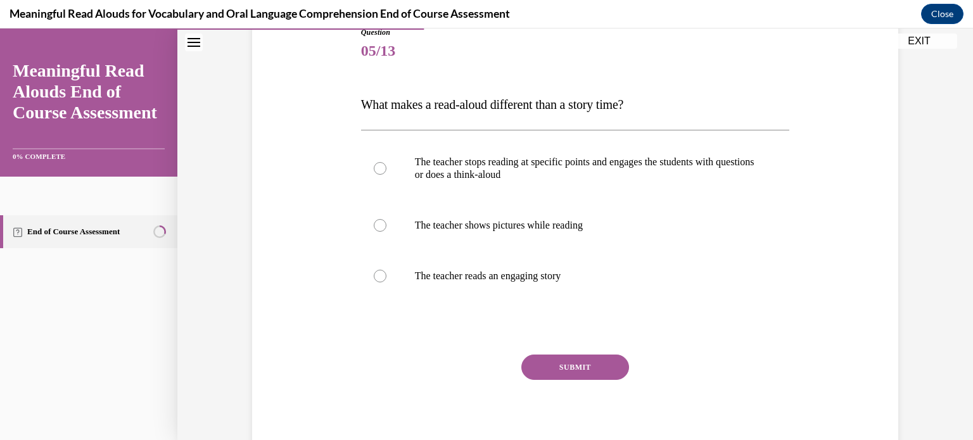
scroll to position [150, 0]
click at [388, 169] on label "The teacher stops reading at specific points and engages the students with ques…" at bounding box center [575, 167] width 429 height 63
click at [387, 169] on input "The teacher stops reading at specific points and engages the students with ques…" at bounding box center [380, 168] width 13 height 13
radio input "true"
click at [558, 366] on button "SUBMIT" at bounding box center [576, 366] width 108 height 25
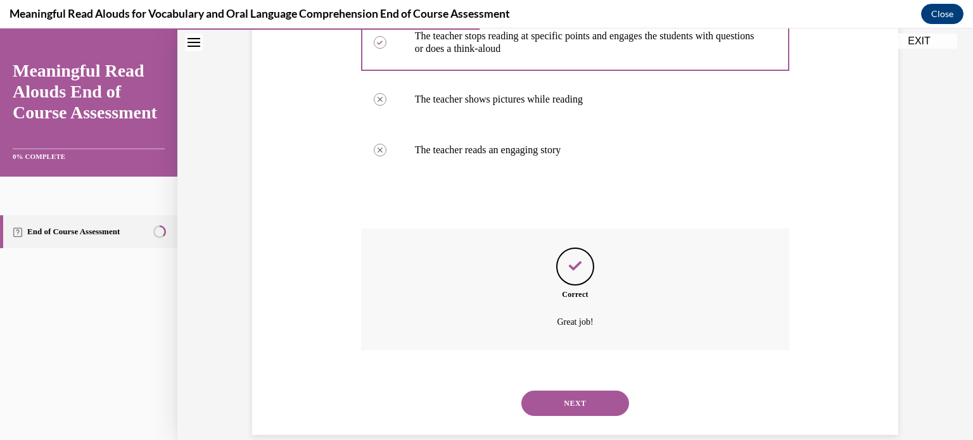
scroll to position [295, 0]
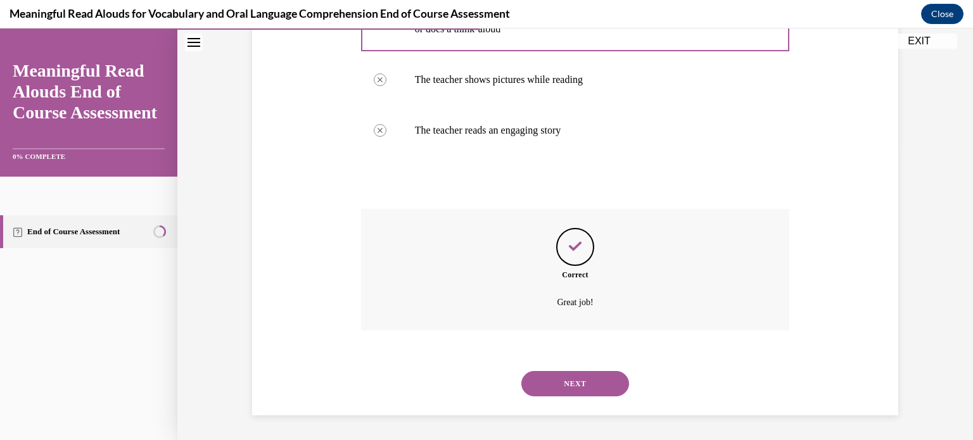
click at [580, 378] on button "NEXT" at bounding box center [576, 383] width 108 height 25
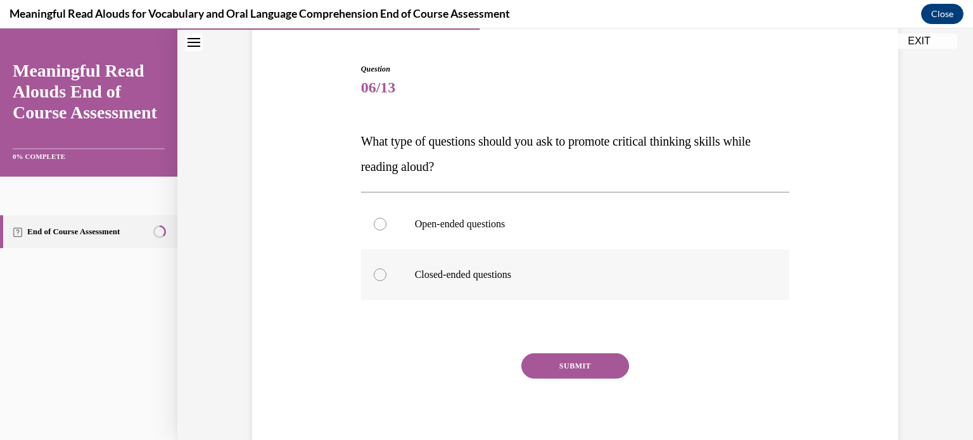
scroll to position [114, 0]
click at [691, 226] on p "Open-ended questions" at bounding box center [587, 223] width 344 height 13
click at [387, 226] on input "Open-ended questions" at bounding box center [380, 223] width 13 height 13
radio input "true"
click at [615, 367] on button "SUBMIT" at bounding box center [576, 364] width 108 height 25
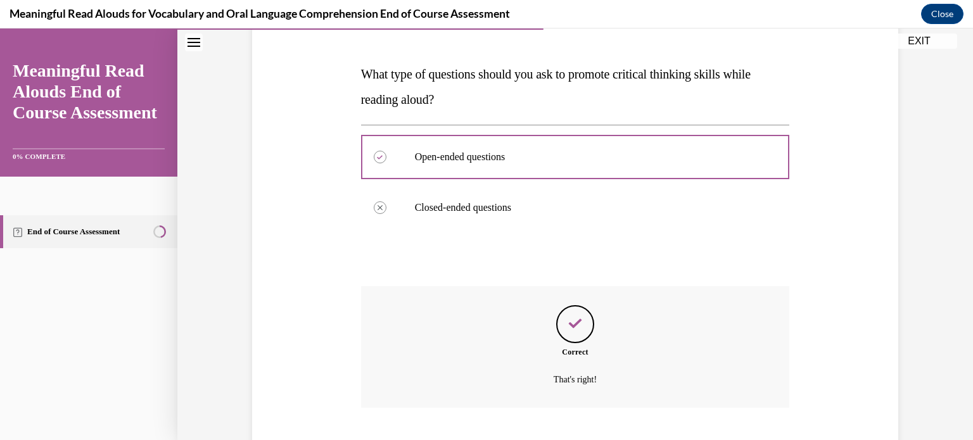
scroll to position [257, 0]
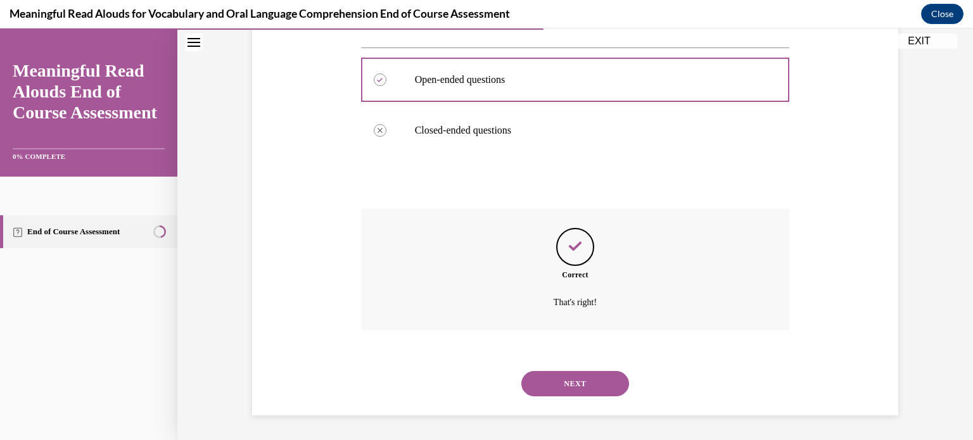
click at [601, 387] on button "NEXT" at bounding box center [576, 383] width 108 height 25
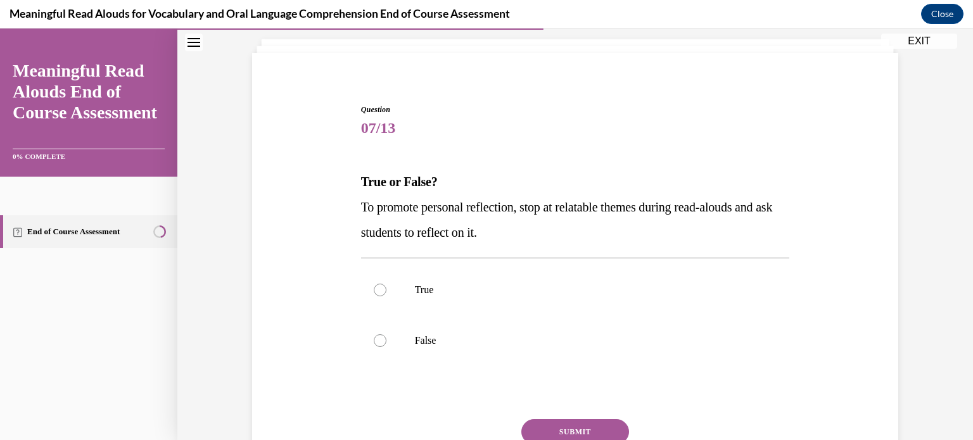
scroll to position [94, 0]
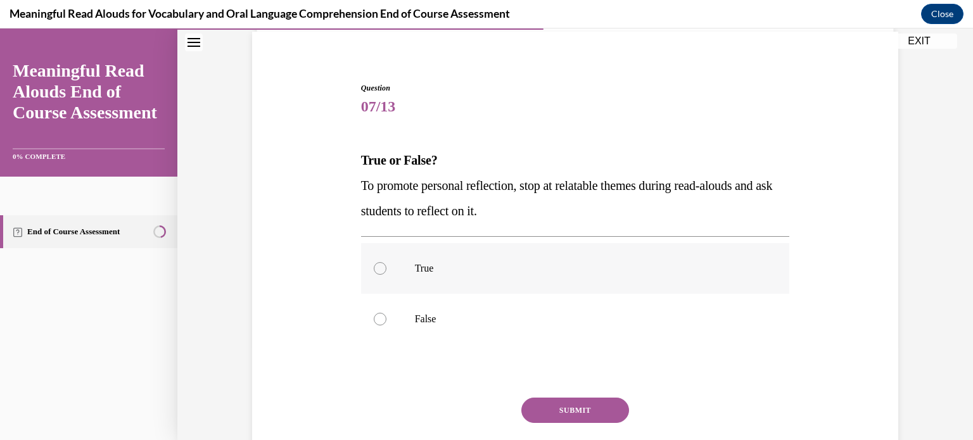
click at [475, 279] on label "True" at bounding box center [575, 268] width 429 height 51
click at [387, 275] on input "True" at bounding box center [380, 268] width 13 height 13
radio input "true"
click at [564, 420] on button "SUBMIT" at bounding box center [576, 410] width 108 height 25
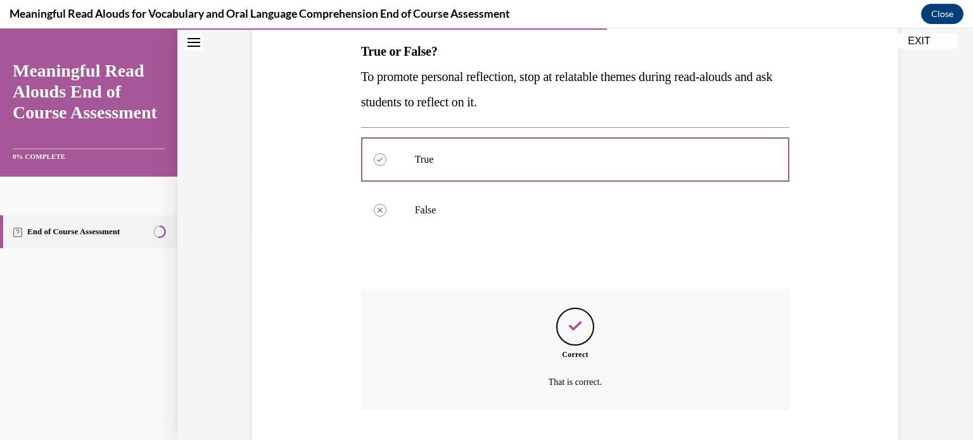
scroll to position [283, 0]
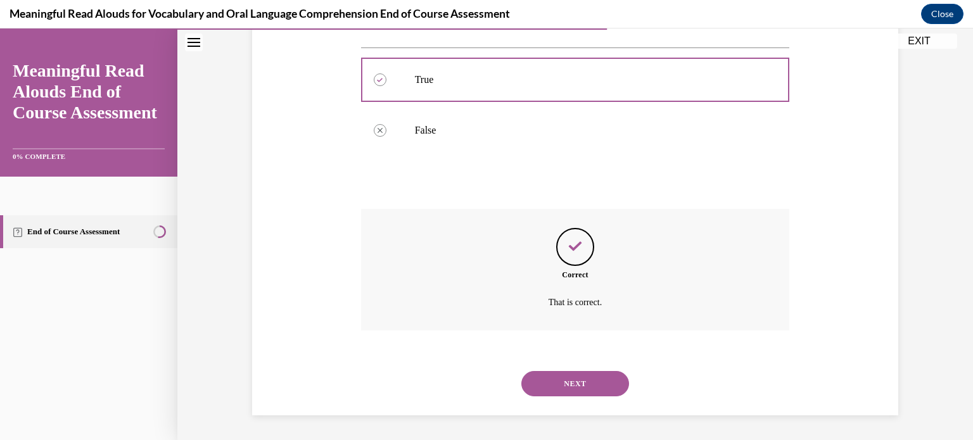
click at [568, 397] on div "NEXT" at bounding box center [575, 384] width 429 height 51
click at [569, 388] on button "NEXT" at bounding box center [576, 383] width 108 height 25
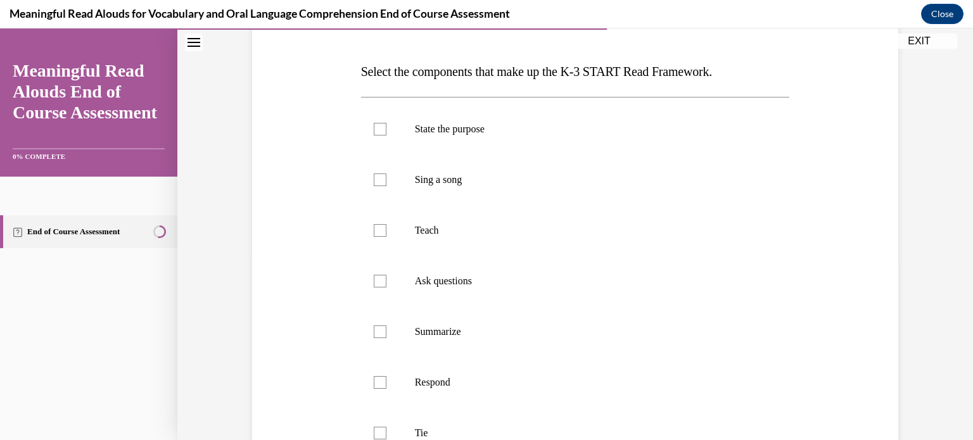
scroll to position [183, 0]
click at [380, 129] on div at bounding box center [380, 129] width 13 height 13
click at [380, 129] on input "State the purpose" at bounding box center [380, 129] width 13 height 13
checkbox input "true"
click at [380, 238] on label "Teach" at bounding box center [575, 230] width 429 height 51
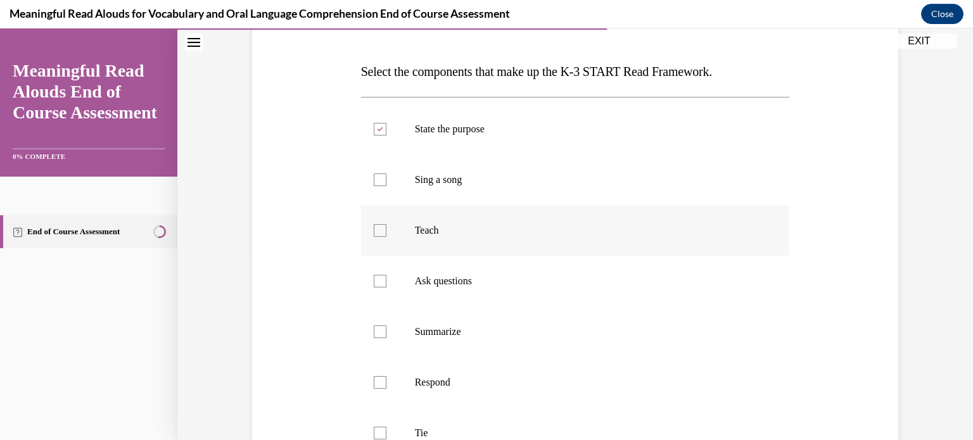
click at [380, 237] on input "Teach" at bounding box center [380, 230] width 13 height 13
checkbox input "true"
click at [380, 280] on div at bounding box center [380, 281] width 13 height 13
click at [380, 280] on input "Ask questions" at bounding box center [380, 281] width 13 height 13
checkbox input "true"
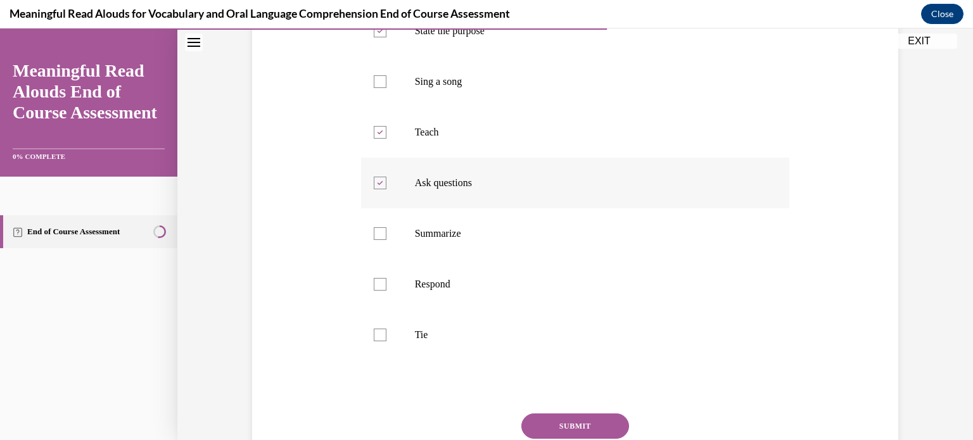
scroll to position [282, 0]
click at [378, 280] on div at bounding box center [380, 283] width 13 height 13
click at [378, 280] on input "Respond" at bounding box center [380, 283] width 13 height 13
checkbox input "true"
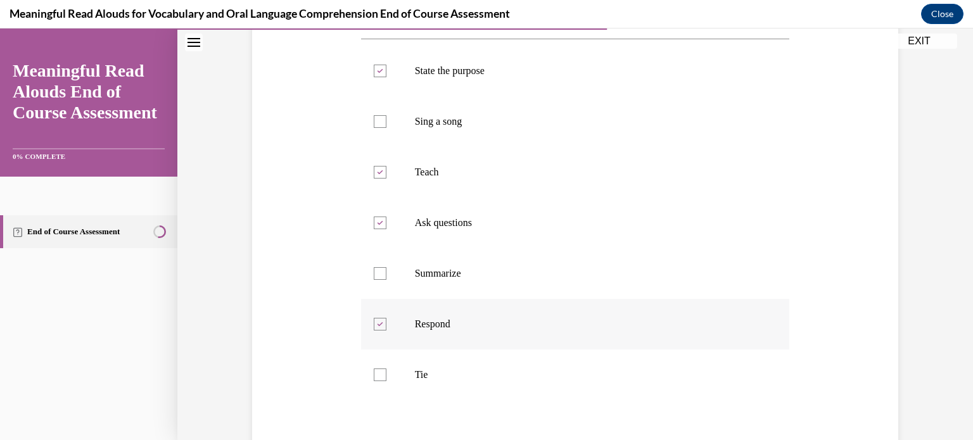
scroll to position [243, 0]
click at [371, 373] on label "Tie" at bounding box center [575, 373] width 429 height 51
click at [374, 373] on input "Tie" at bounding box center [380, 373] width 13 height 13
checkbox input "true"
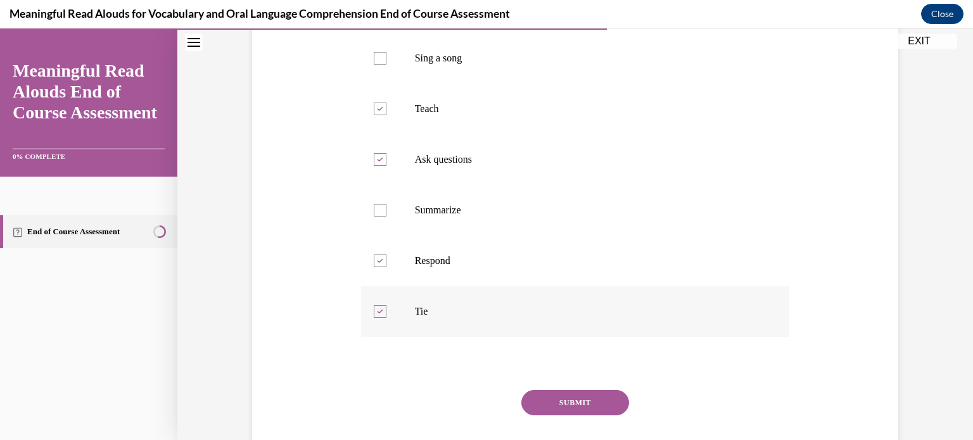
scroll to position [305, 0]
click at [549, 403] on button "SUBMIT" at bounding box center [576, 401] width 108 height 25
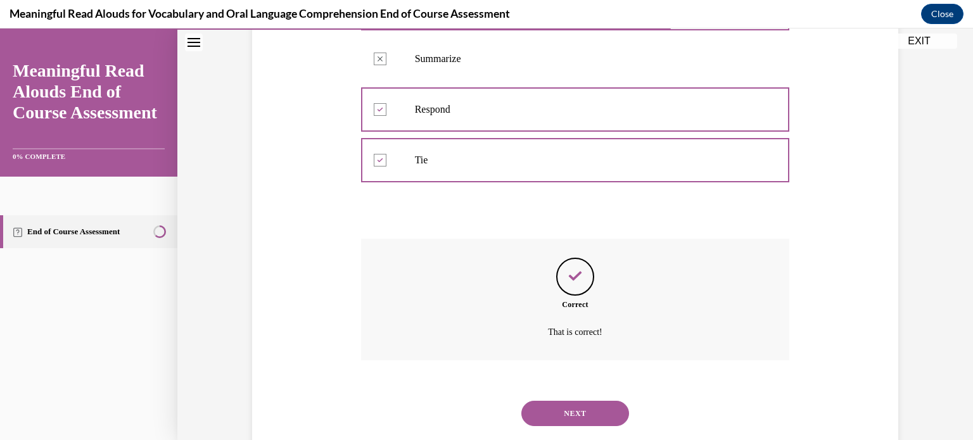
scroll to position [485, 0]
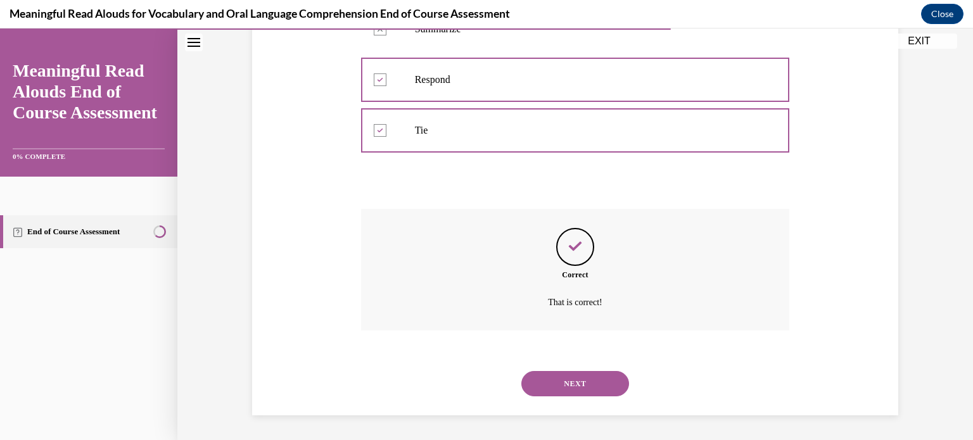
click at [569, 393] on button "NEXT" at bounding box center [576, 383] width 108 height 25
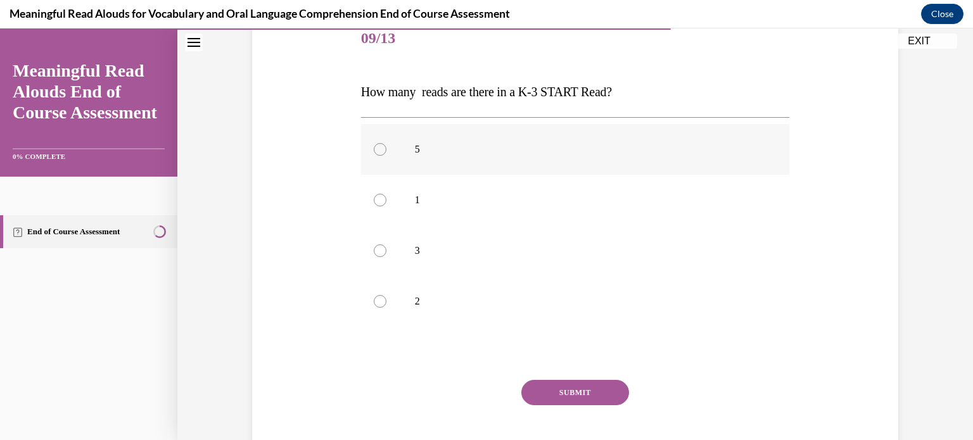
scroll to position [164, 0]
click at [536, 243] on p "3" at bounding box center [587, 249] width 344 height 13
click at [387, 243] on input "3" at bounding box center [380, 249] width 13 height 13
radio input "true"
click at [572, 399] on button "SUBMIT" at bounding box center [576, 391] width 108 height 25
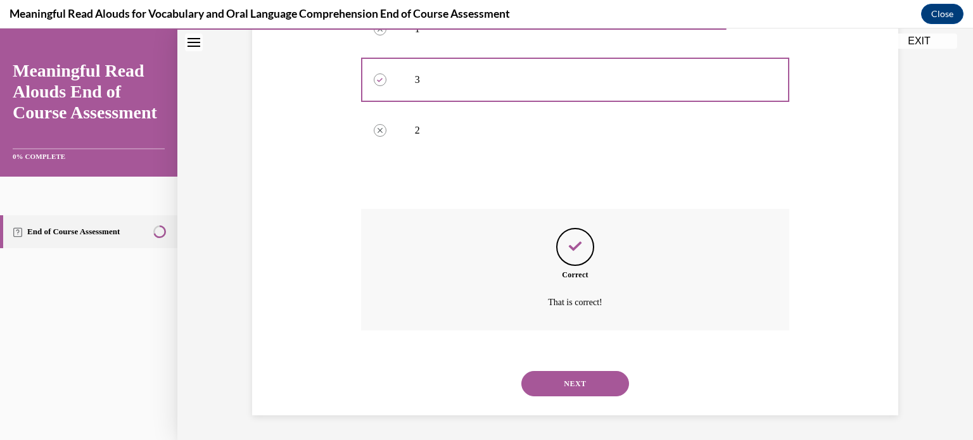
click at [574, 395] on button "NEXT" at bounding box center [576, 383] width 108 height 25
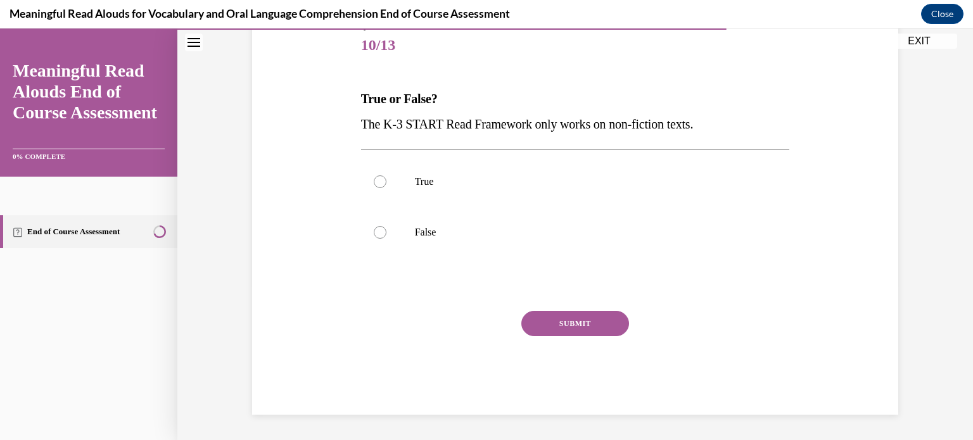
scroll to position [140, 0]
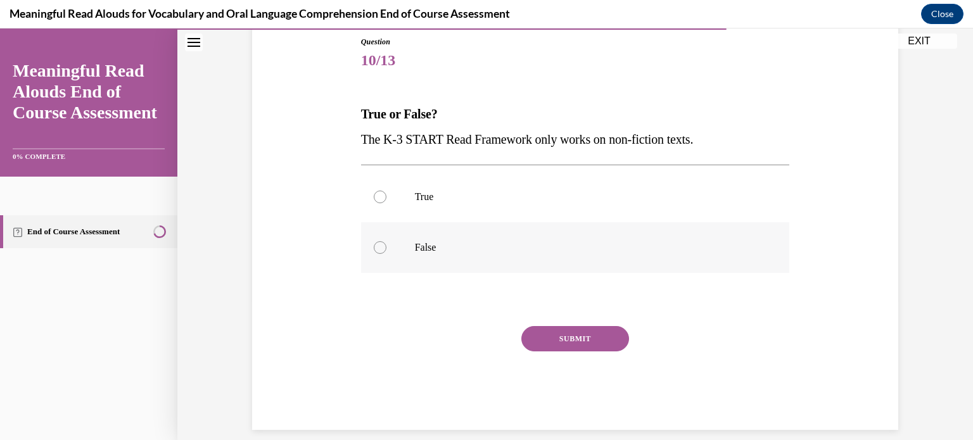
click at [420, 241] on p "False" at bounding box center [587, 247] width 344 height 13
click at [387, 241] on input "False" at bounding box center [380, 247] width 13 height 13
radio input "true"
click at [562, 335] on button "SUBMIT" at bounding box center [576, 338] width 108 height 25
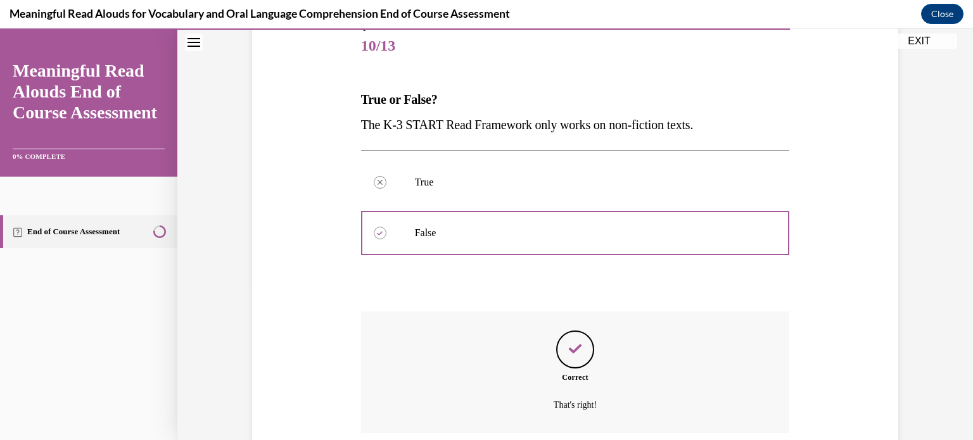
scroll to position [257, 0]
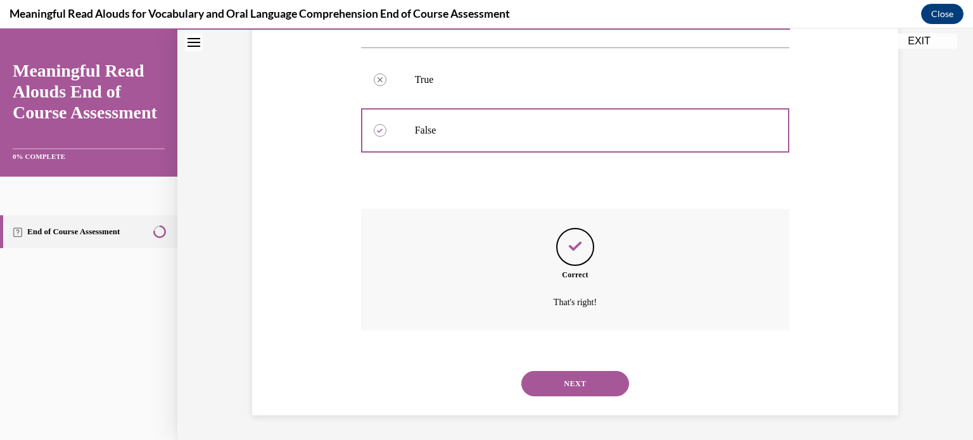
click at [562, 335] on div "Correct That's right!" at bounding box center [575, 279] width 429 height 141
click at [586, 383] on button "NEXT" at bounding box center [576, 383] width 108 height 25
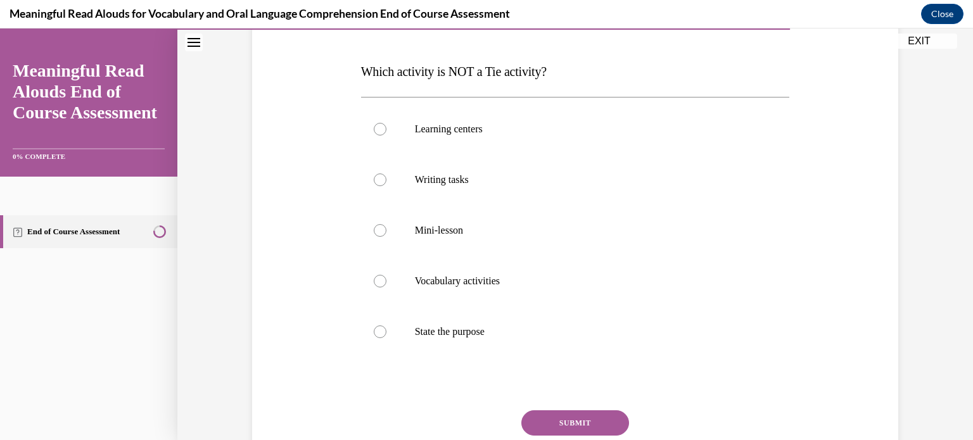
scroll to position [177, 0]
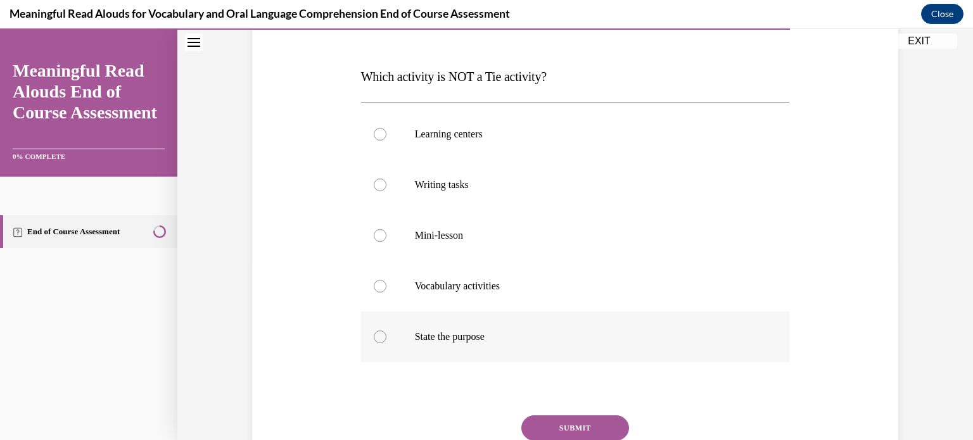
click at [563, 342] on p "State the purpose" at bounding box center [587, 337] width 344 height 13
click at [387, 342] on input "State the purpose" at bounding box center [380, 337] width 13 height 13
radio input "true"
click at [578, 427] on button "SUBMIT" at bounding box center [576, 428] width 108 height 25
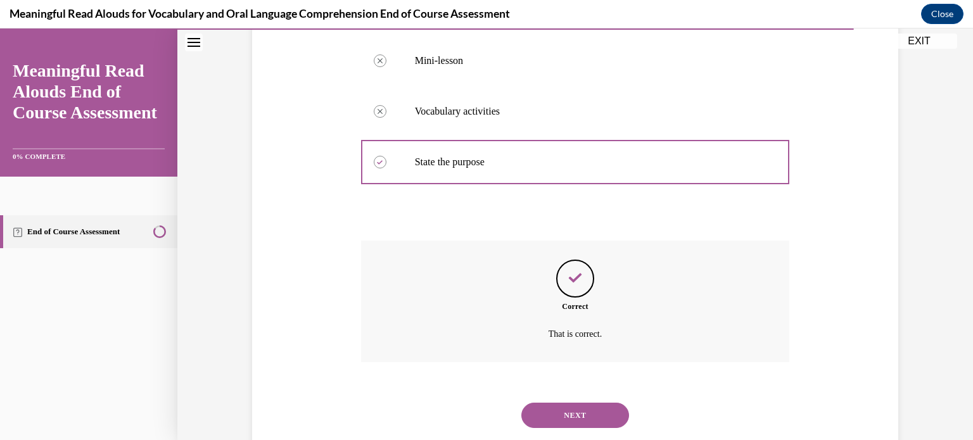
scroll to position [384, 0]
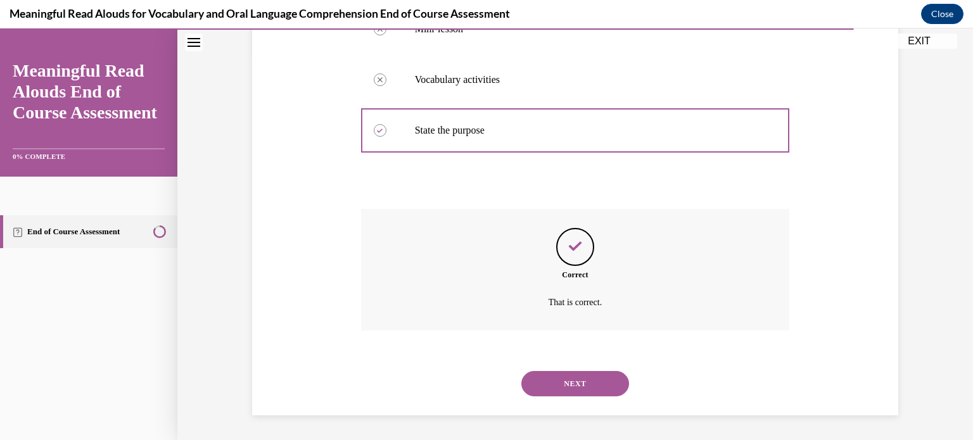
click at [591, 389] on button "NEXT" at bounding box center [576, 383] width 108 height 25
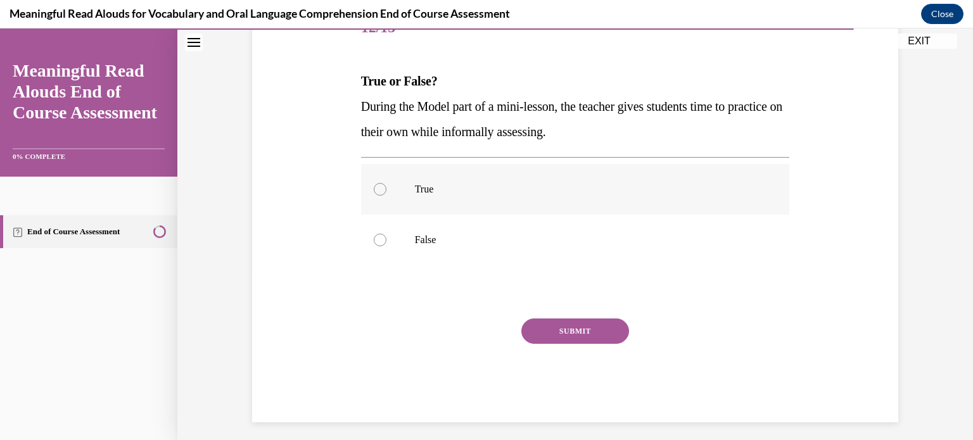
scroll to position [139, 0]
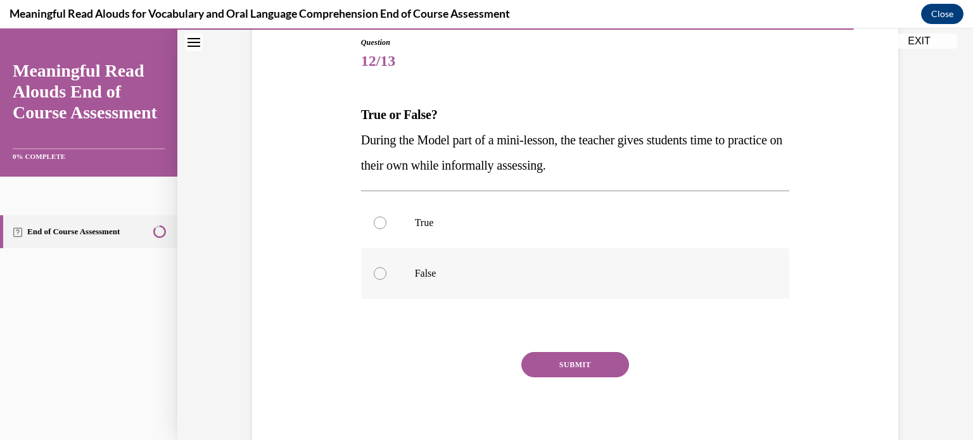
click at [382, 286] on label "False" at bounding box center [575, 273] width 429 height 51
click at [382, 280] on input "False" at bounding box center [380, 273] width 13 height 13
radio input "true"
click at [551, 365] on button "SUBMIT" at bounding box center [576, 364] width 108 height 25
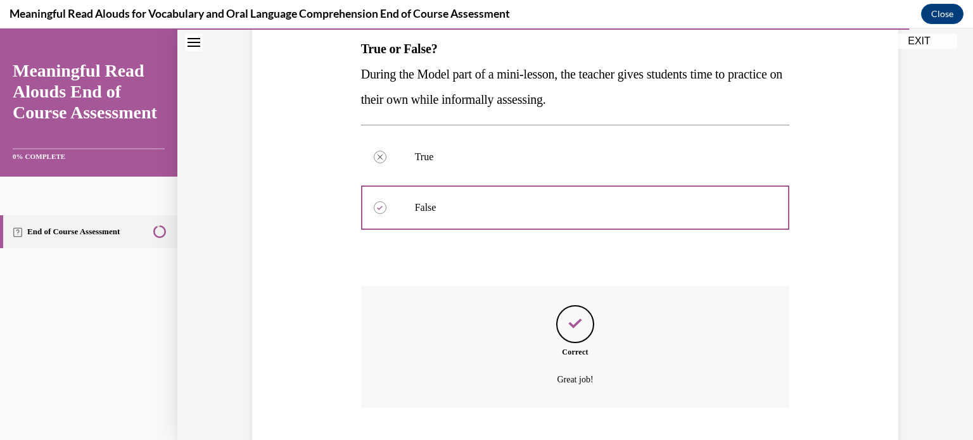
scroll to position [283, 0]
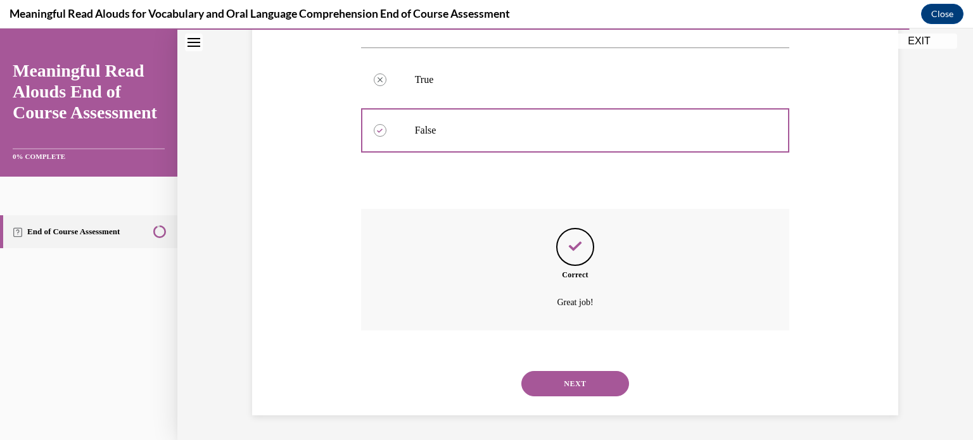
click at [588, 389] on button "NEXT" at bounding box center [576, 383] width 108 height 25
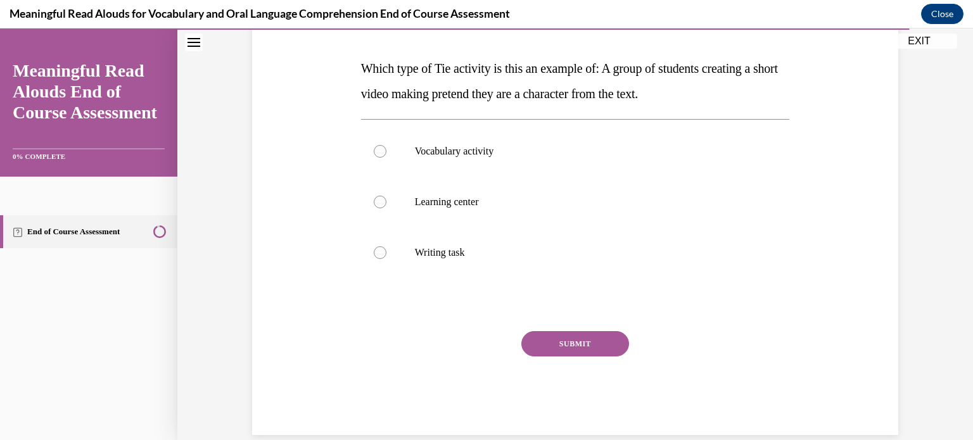
scroll to position [173, 0]
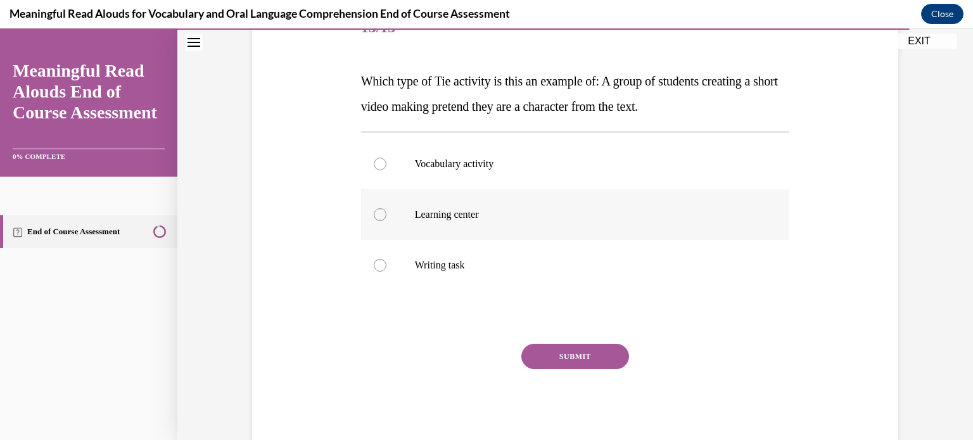
click at [378, 217] on div at bounding box center [380, 215] width 13 height 13
click at [378, 217] on input "Learning center" at bounding box center [380, 215] width 13 height 13
radio input "true"
click at [566, 350] on button "SUBMIT" at bounding box center [576, 356] width 108 height 25
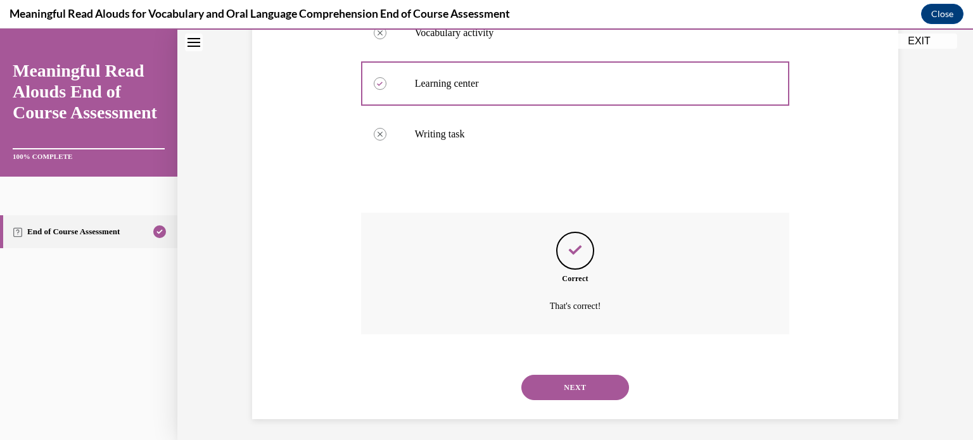
scroll to position [308, 0]
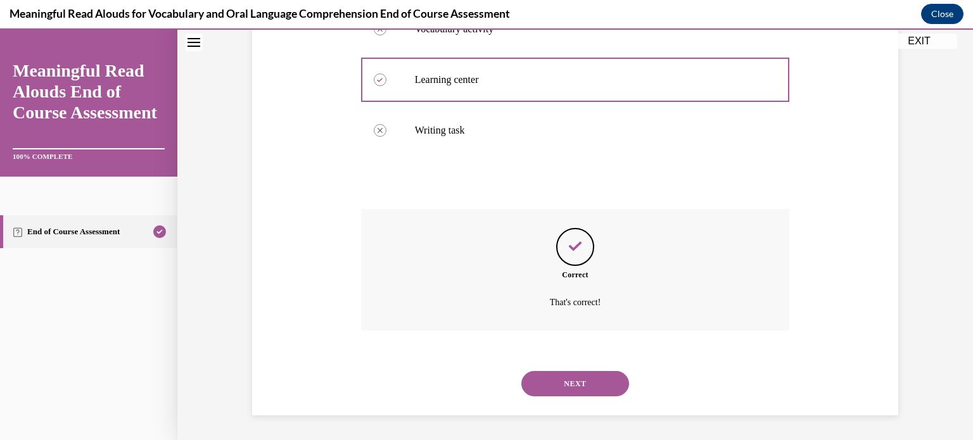
click at [582, 395] on button "NEXT" at bounding box center [576, 383] width 108 height 25
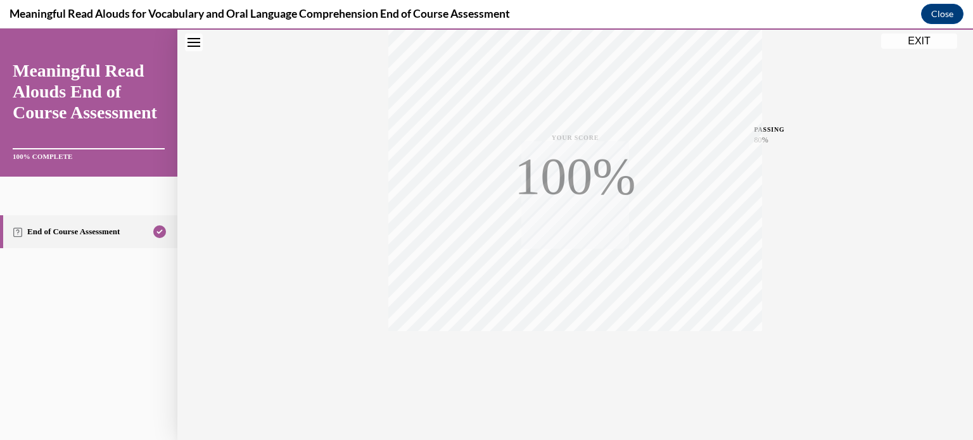
scroll to position [237, 0]
click at [909, 42] on button "EXIT" at bounding box center [920, 41] width 76 height 15
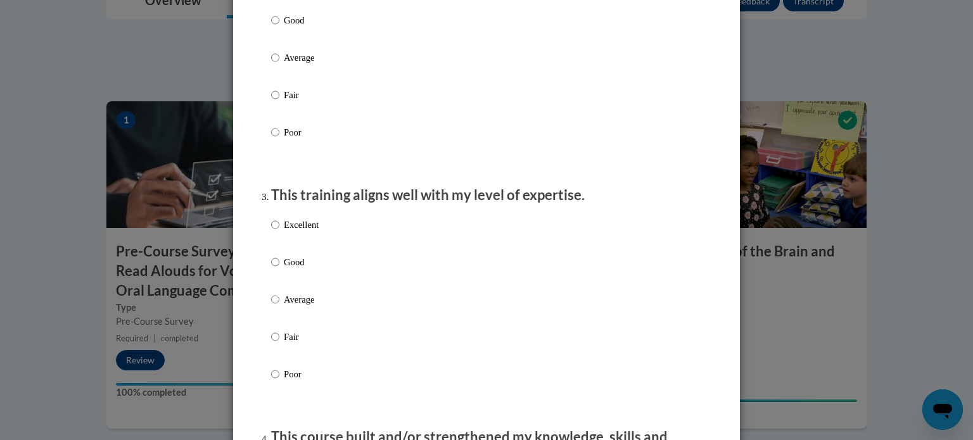
scroll to position [108, 0]
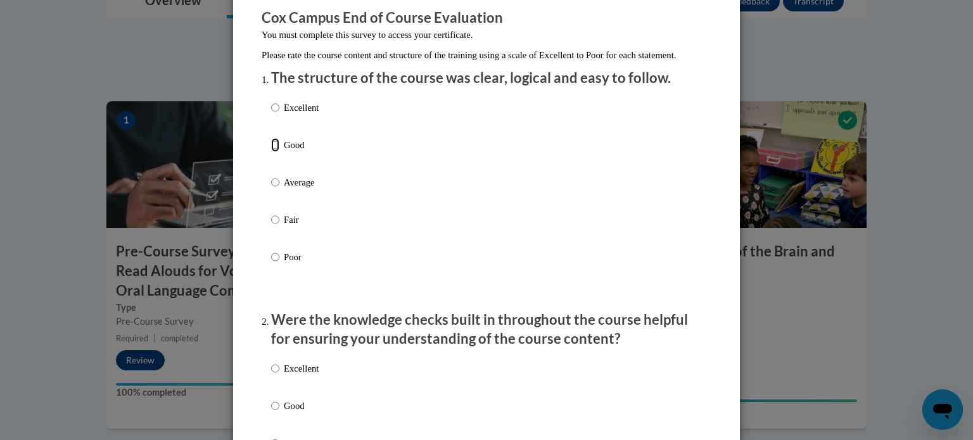
click at [273, 152] on input "Good" at bounding box center [275, 145] width 8 height 14
radio input "true"
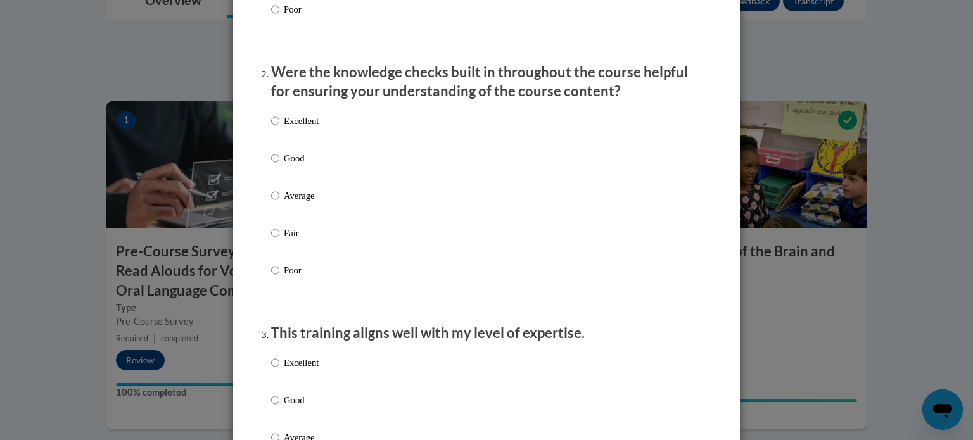
scroll to position [359, 0]
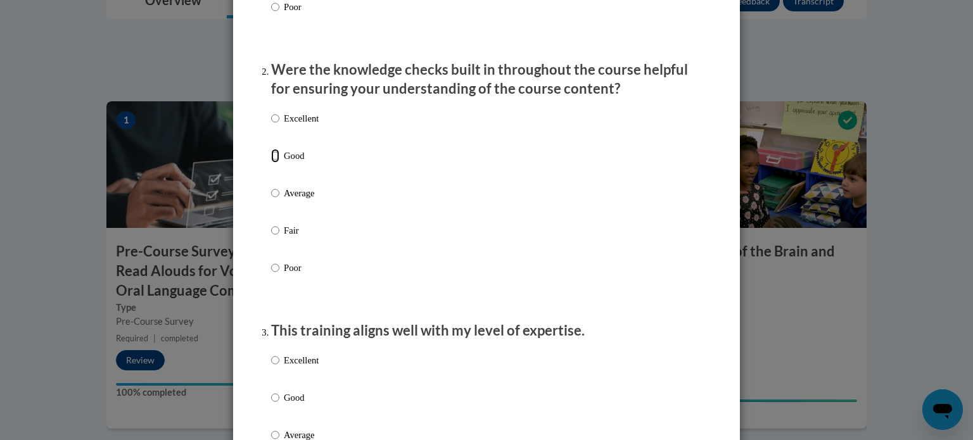
click at [276, 163] on input "Good" at bounding box center [275, 156] width 8 height 14
radio input "true"
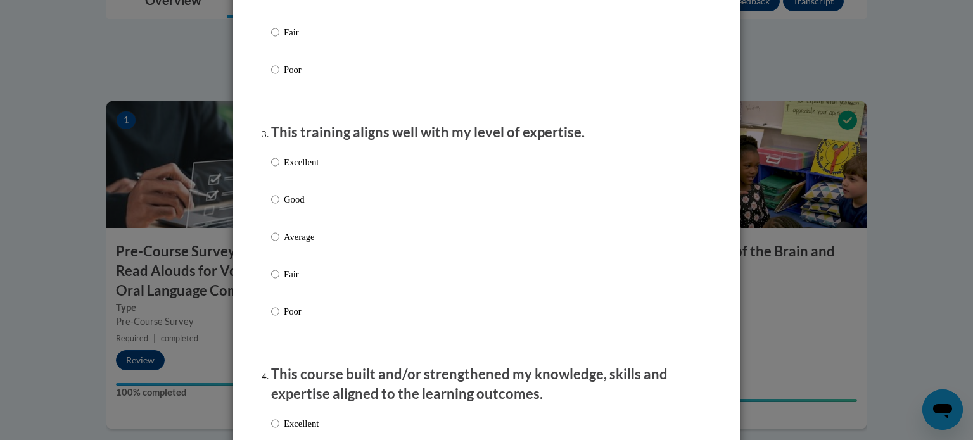
scroll to position [562, 0]
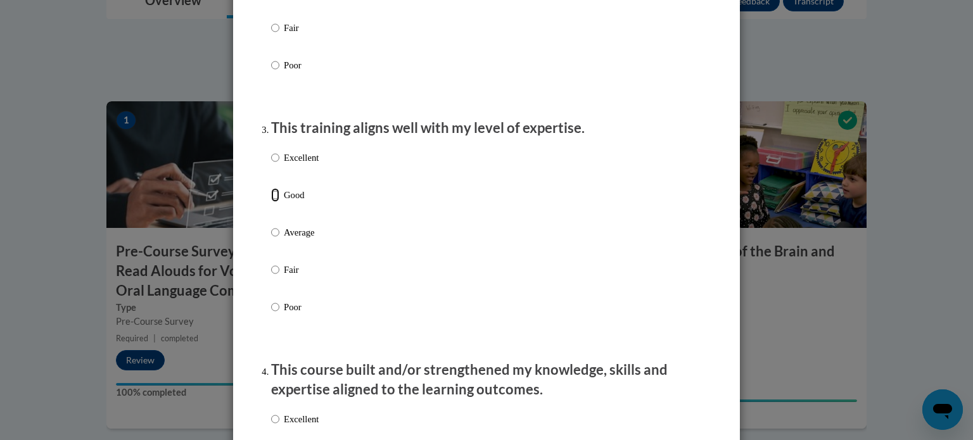
click at [276, 202] on input "Good" at bounding box center [275, 195] width 8 height 14
radio input "true"
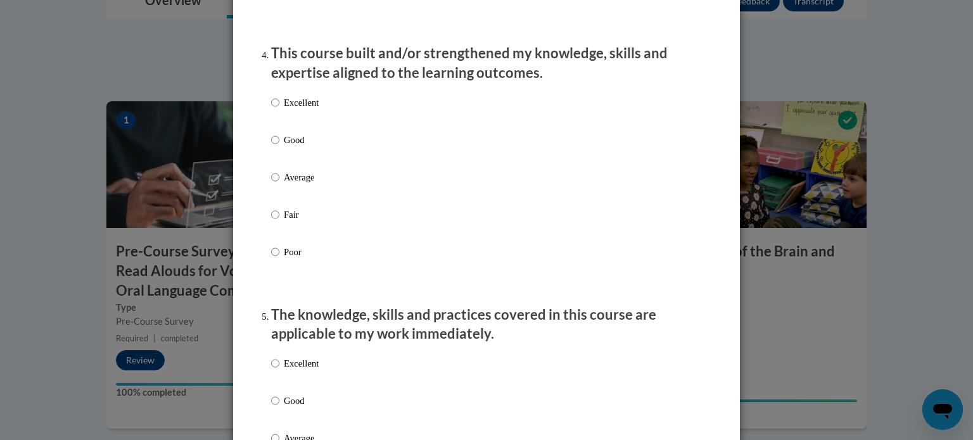
scroll to position [890, 0]
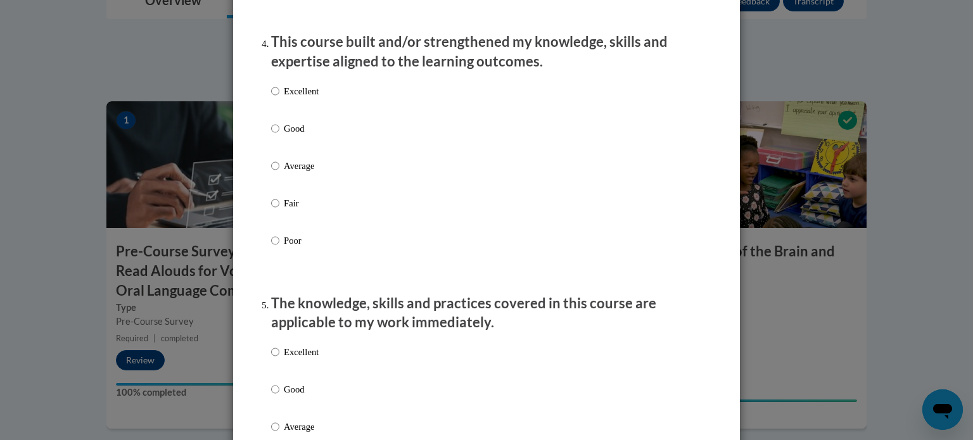
click at [280, 140] on label "Good" at bounding box center [295, 139] width 48 height 34
click at [279, 136] on input "Good" at bounding box center [275, 129] width 8 height 14
radio input "true"
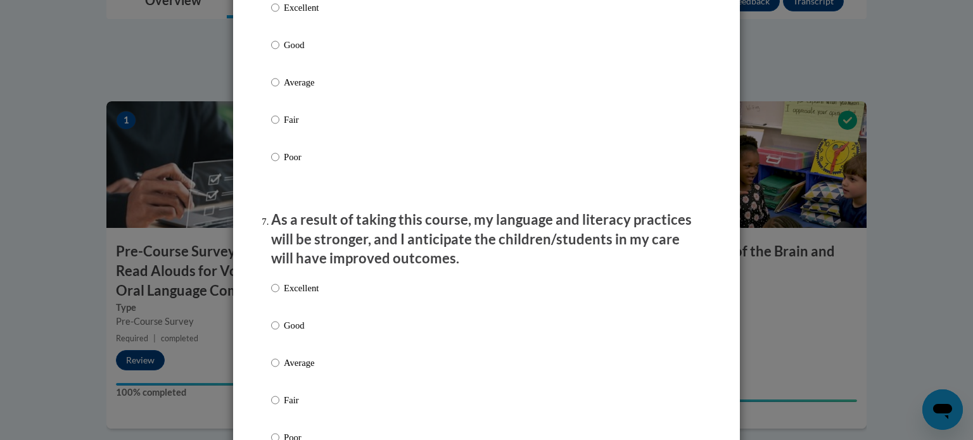
scroll to position [1507, 0]
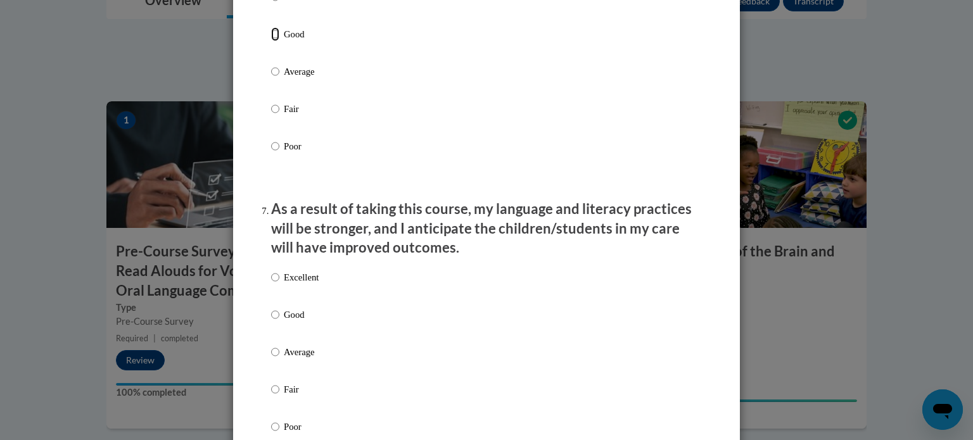
click at [278, 41] on input "Good" at bounding box center [275, 34] width 8 height 14
radio input "true"
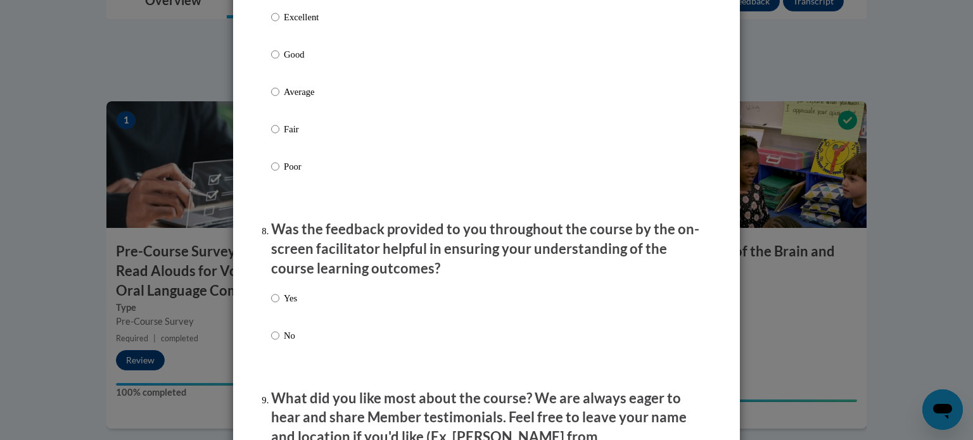
scroll to position [1766, 0]
click at [278, 63] on input "Good" at bounding box center [275, 56] width 8 height 14
radio input "true"
click at [274, 344] on input "No" at bounding box center [275, 337] width 8 height 14
radio input "true"
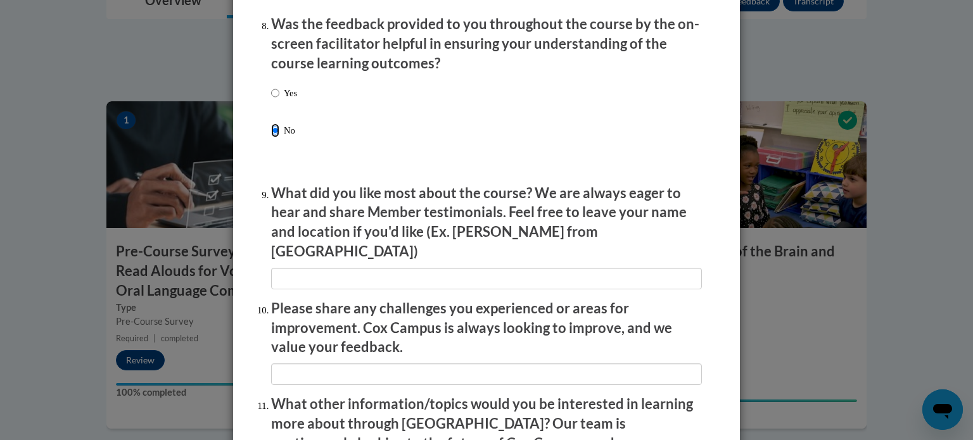
scroll to position [1987, 0]
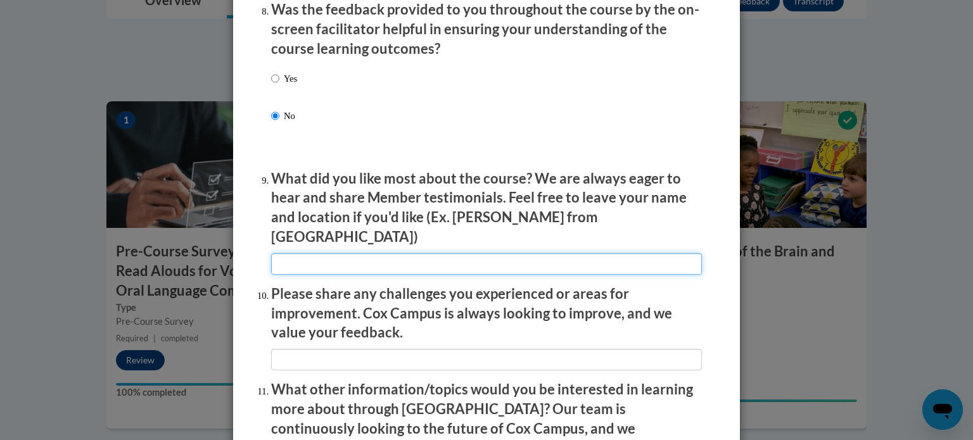
click at [323, 266] on input "textbox" at bounding box center [486, 265] width 431 height 22
type input "I"
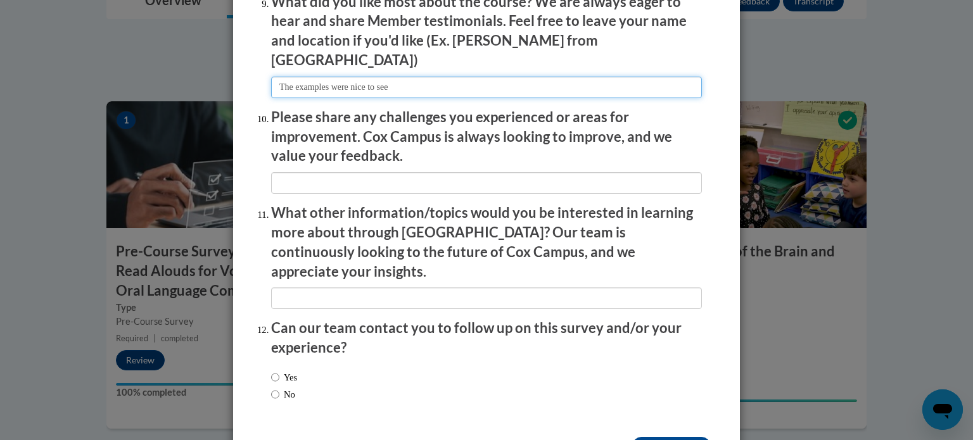
scroll to position [2168, 0]
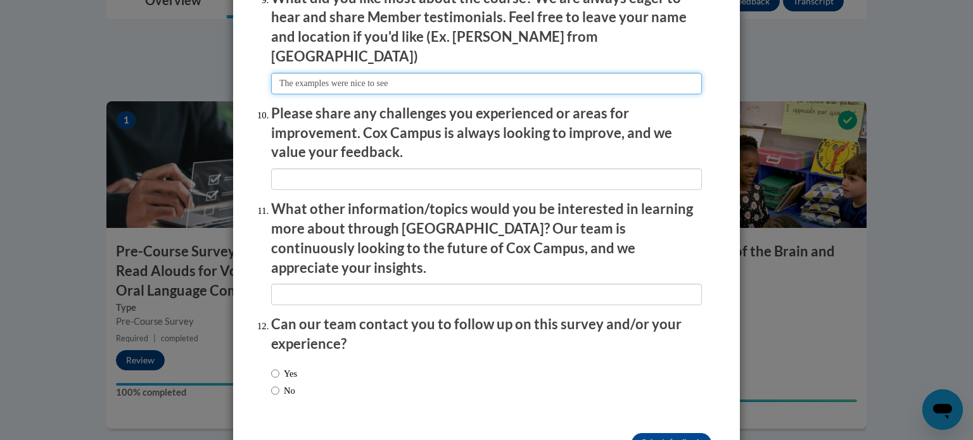
type input "The examples were nice to see"
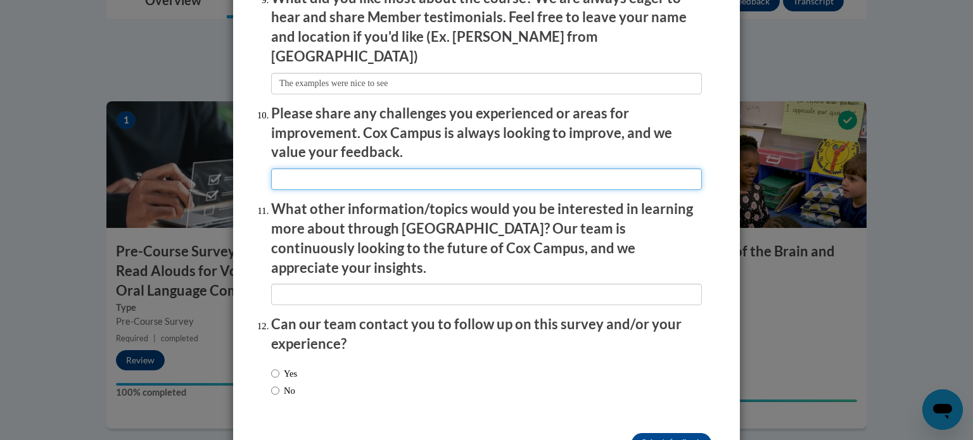
click at [382, 179] on input "textbox" at bounding box center [486, 180] width 431 height 22
type input "n/a"
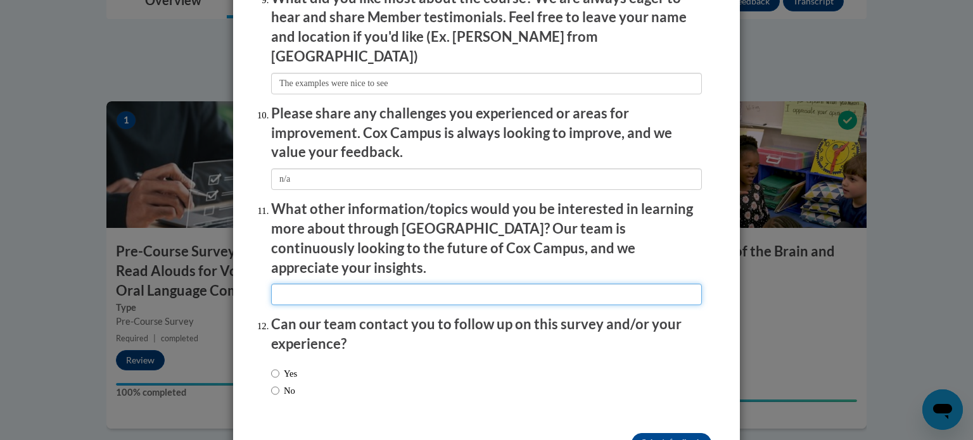
click at [380, 284] on input "textbox" at bounding box center [486, 295] width 431 height 22
type input "n/a"
click at [274, 384] on input "No" at bounding box center [275, 391] width 8 height 14
radio input "true"
click at [665, 433] on input "Submit feedback" at bounding box center [672, 443] width 80 height 20
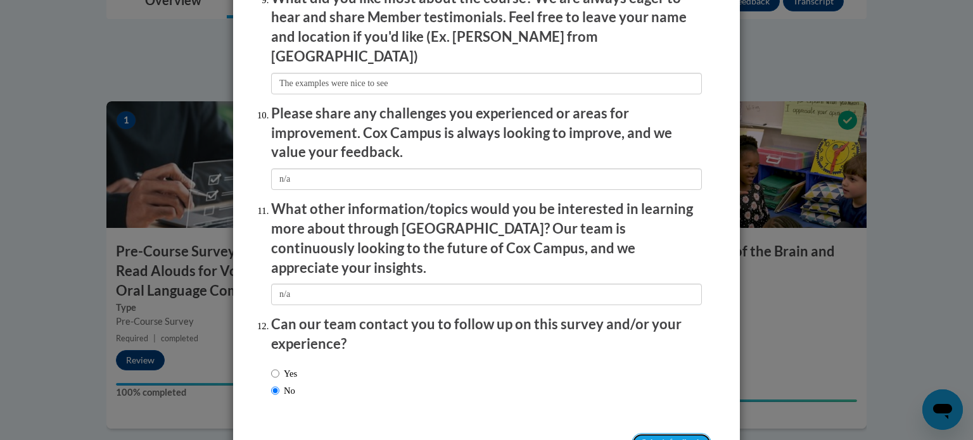
scroll to position [2199, 0]
